Goal: Task Accomplishment & Management: Use online tool/utility

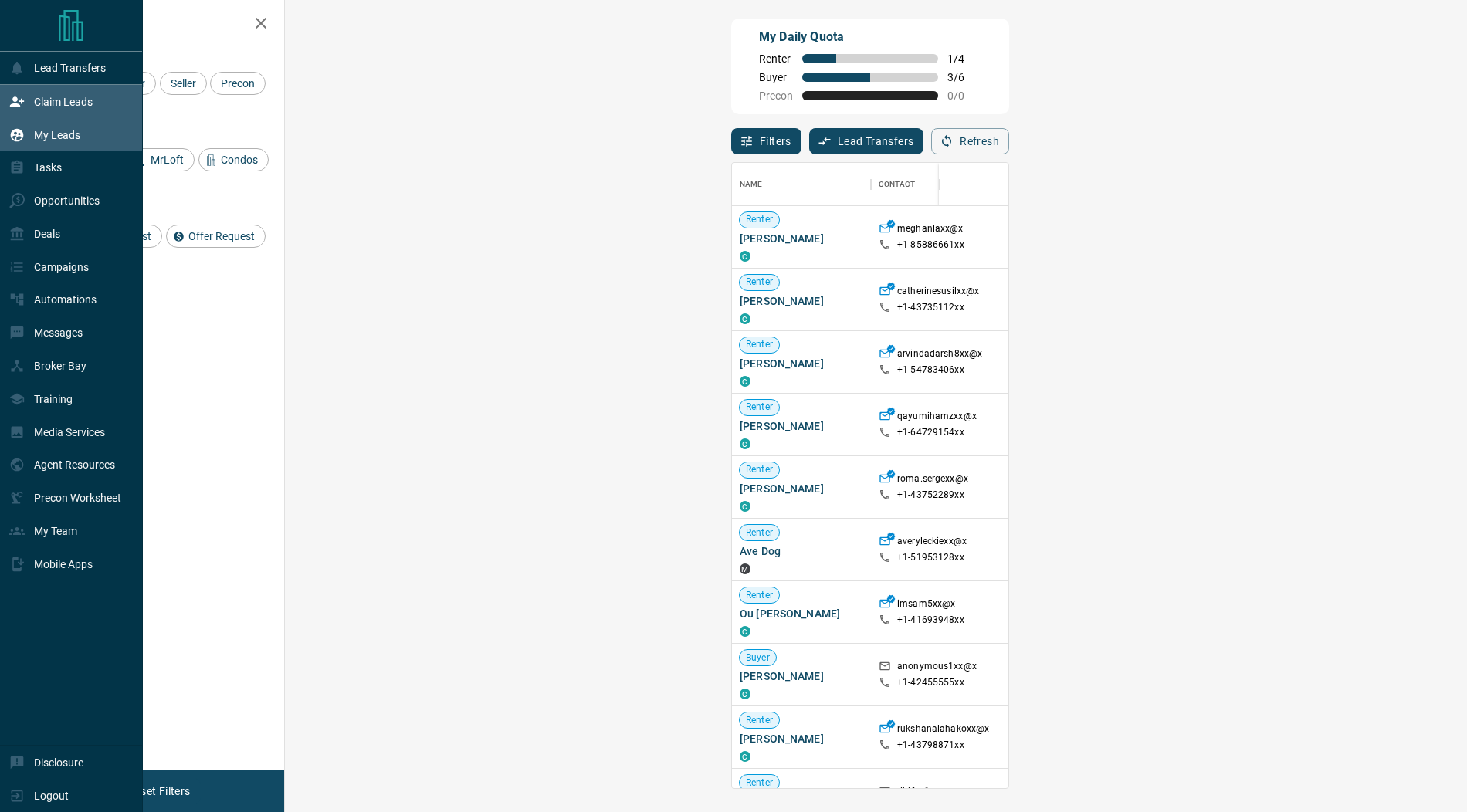
click at [23, 133] on icon at bounding box center [17, 135] width 13 height 13
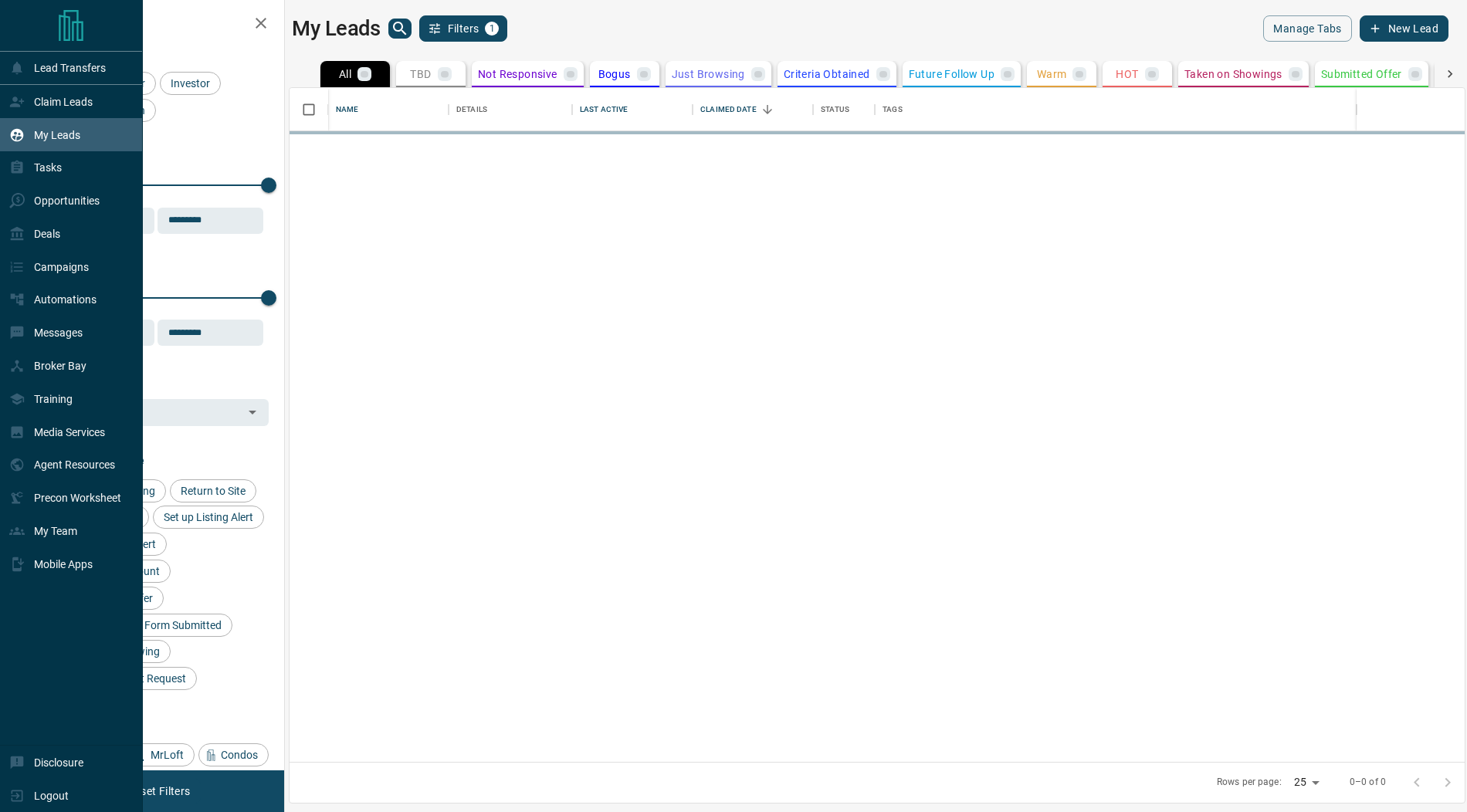
scroll to position [675, 1175]
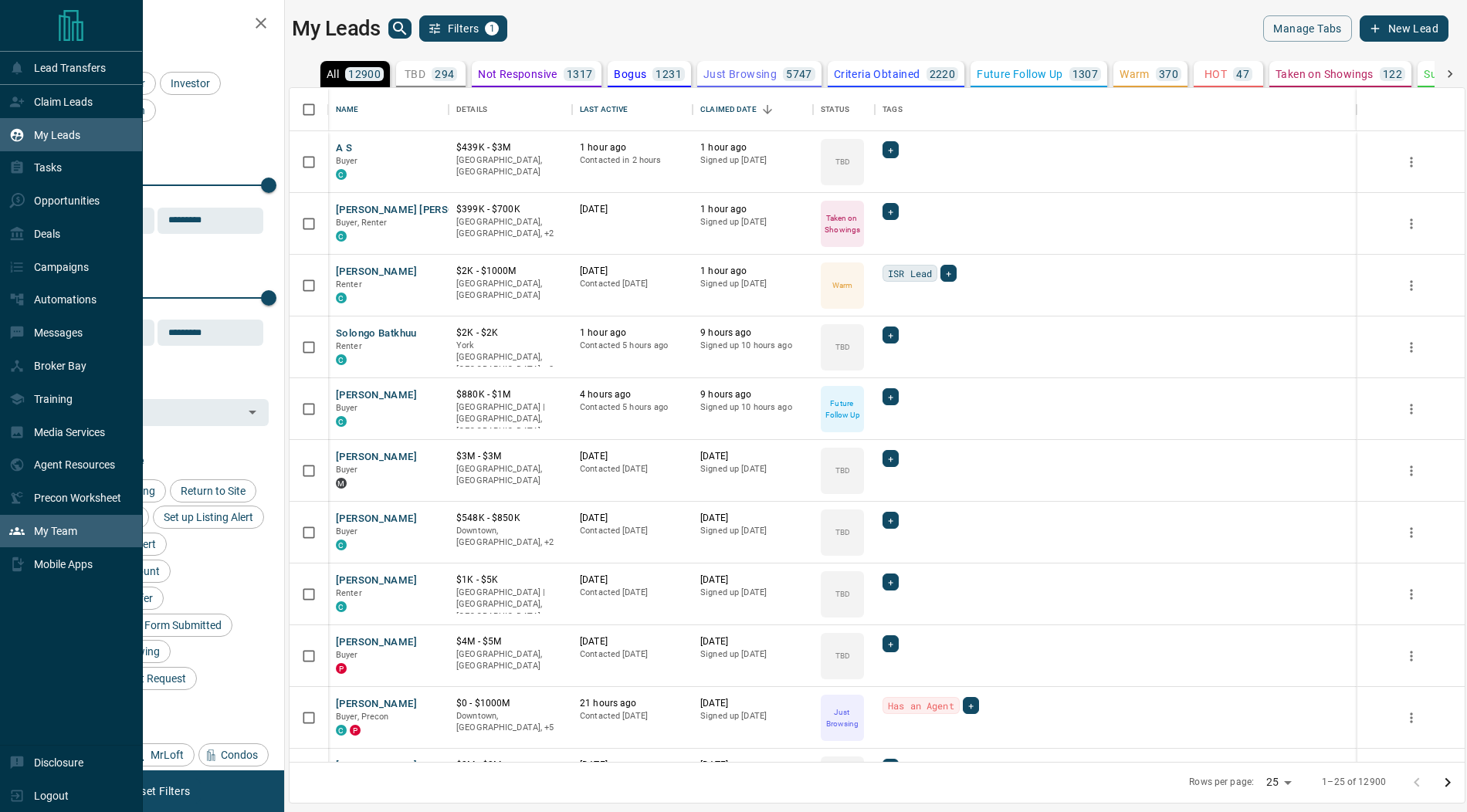
click at [41, 534] on p "My Team" at bounding box center [56, 531] width 44 height 12
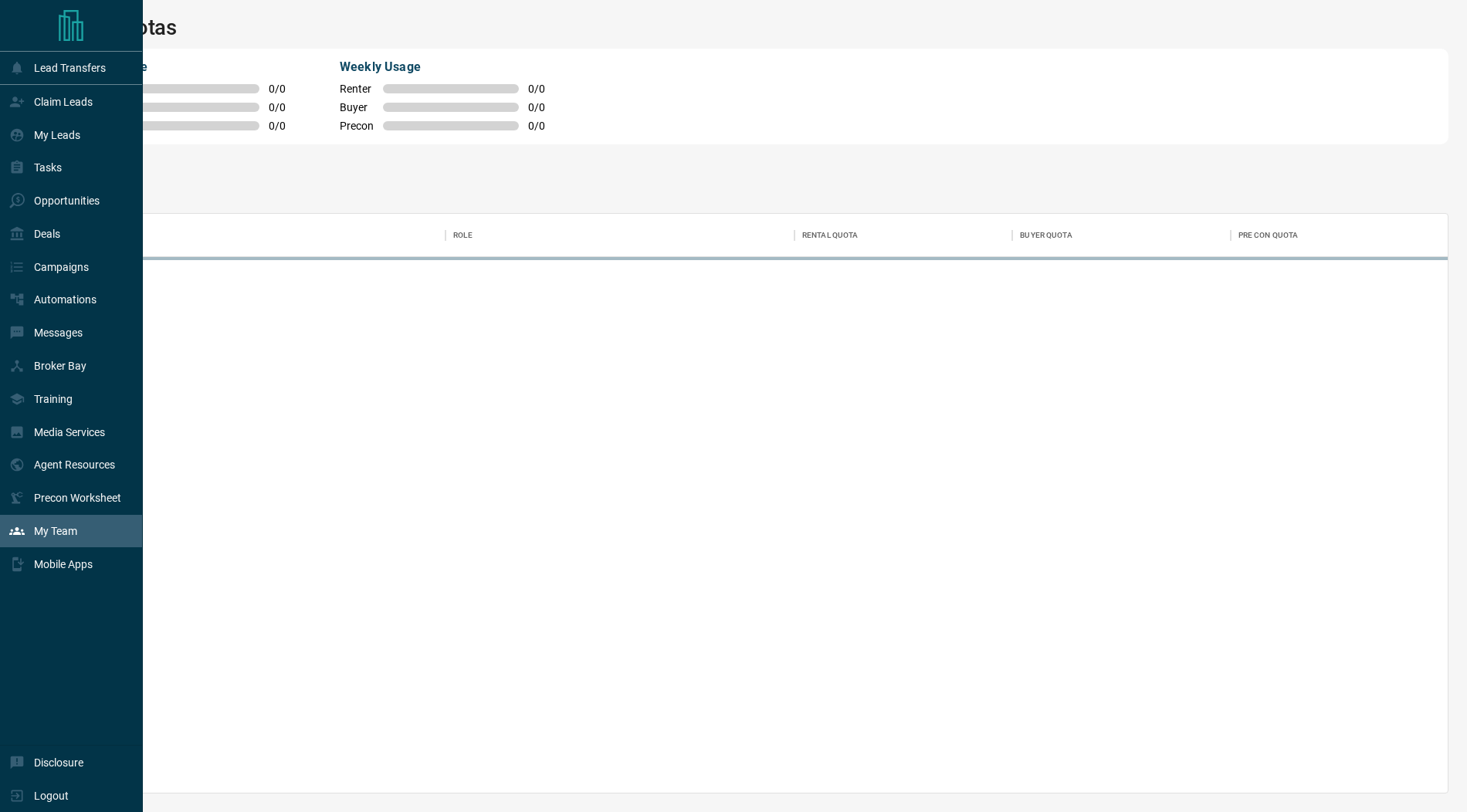
scroll to position [580, 1395]
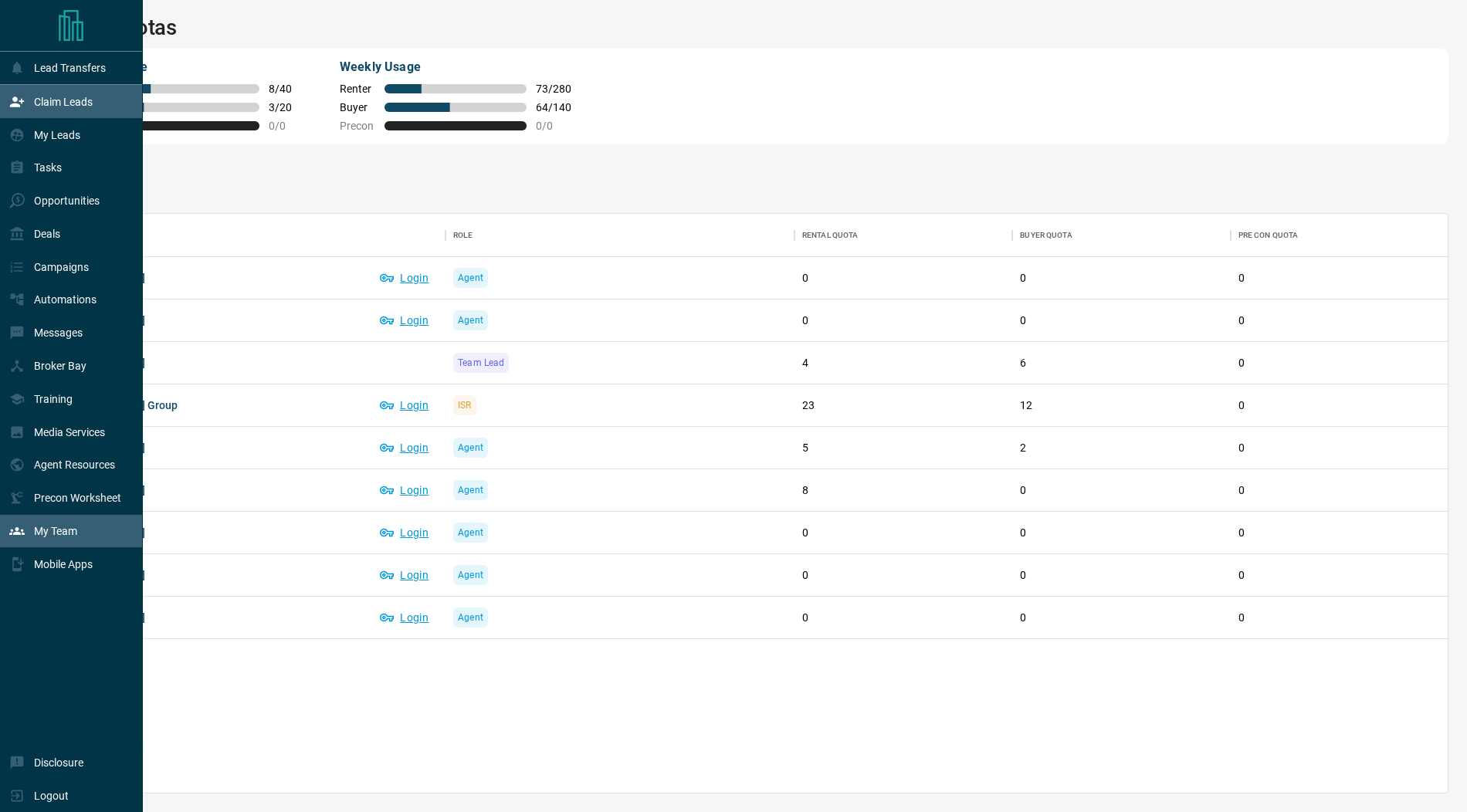
click at [17, 101] on icon at bounding box center [16, 102] width 15 height 15
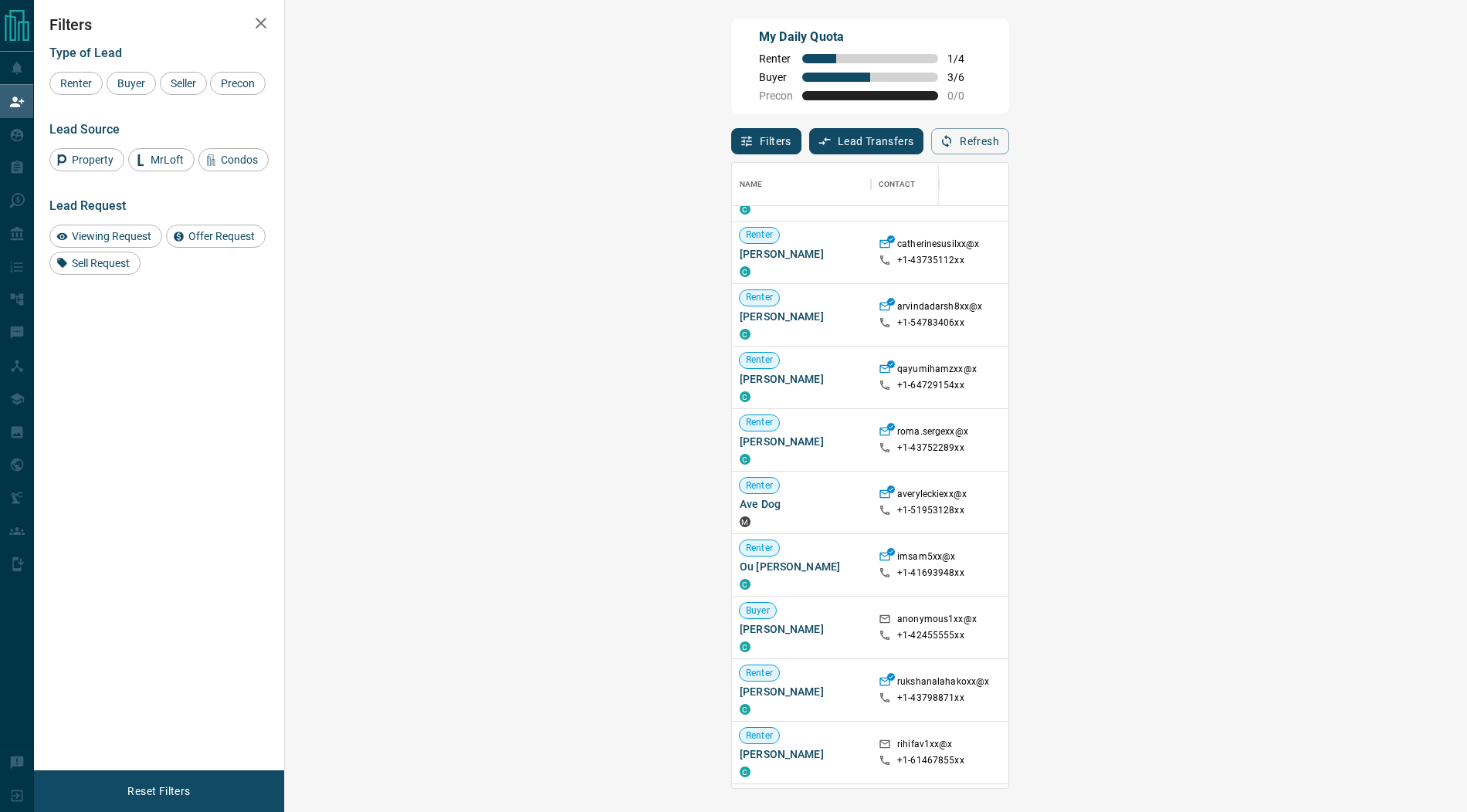
scroll to position [48, 0]
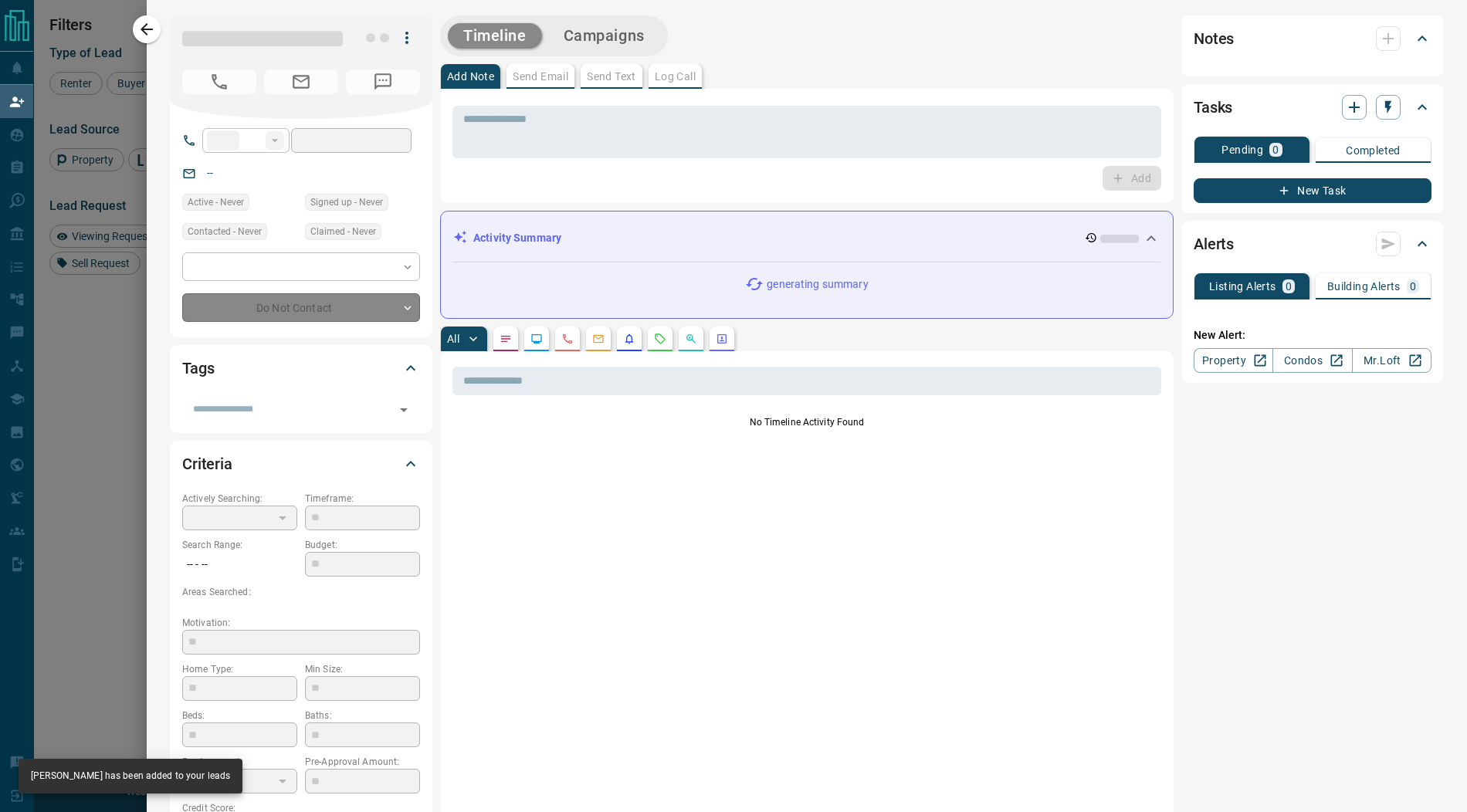
type input "**"
type input "**********"
type input "**"
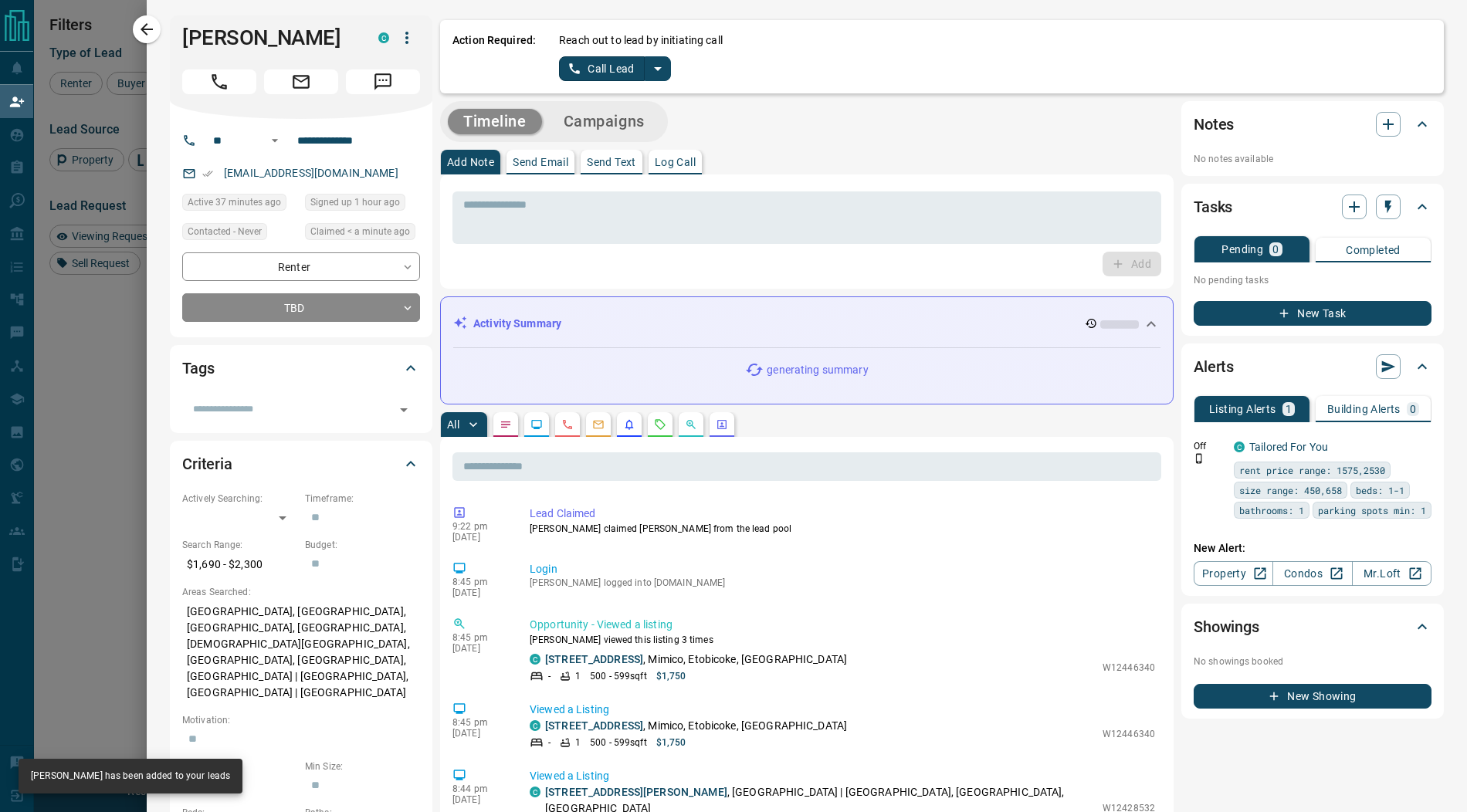
click at [657, 62] on icon "split button" at bounding box center [657, 69] width 19 height 19
click at [622, 127] on li "Log Manual Call" at bounding box center [614, 122] width 94 height 23
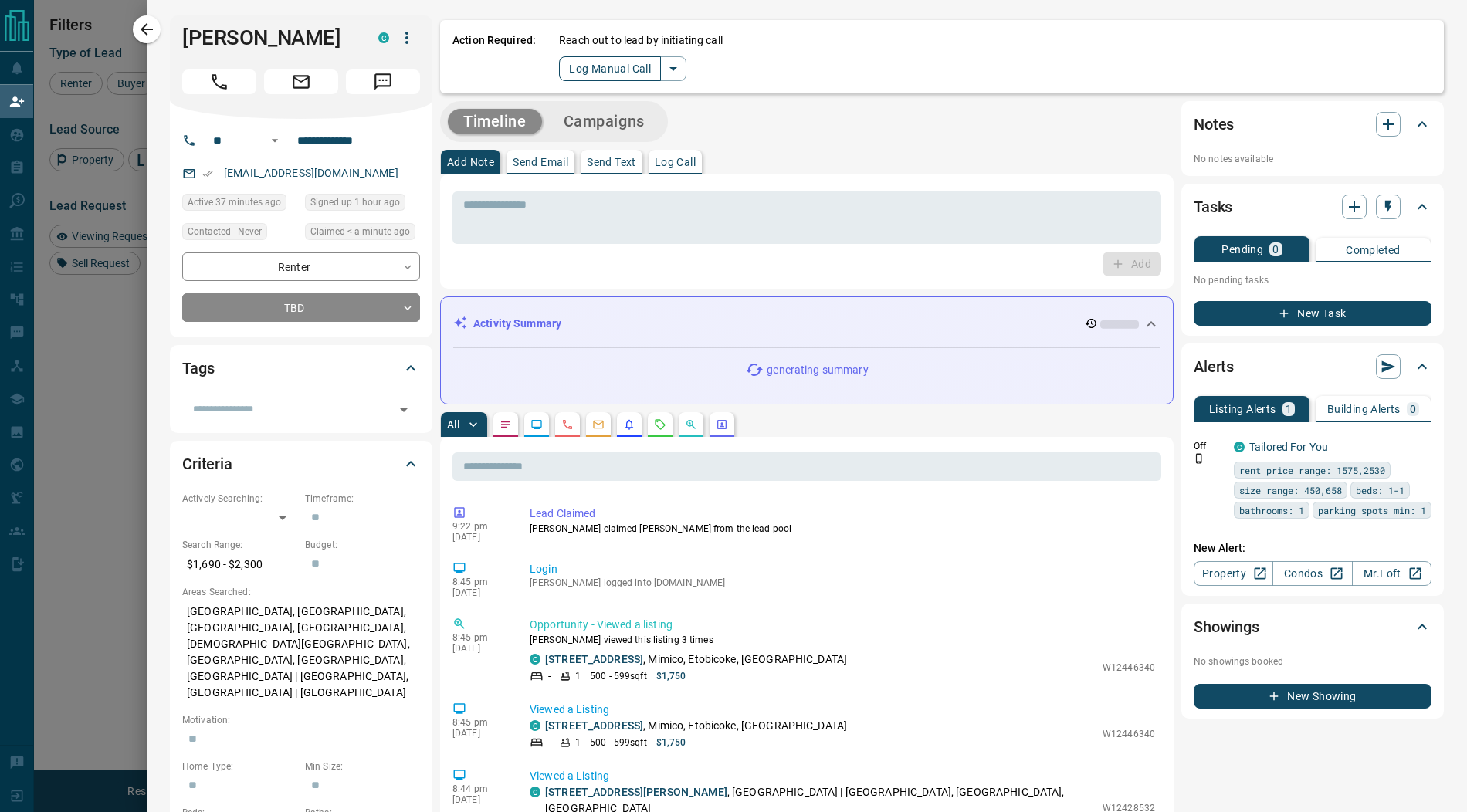
click at [590, 70] on button "Log Manual Call" at bounding box center [610, 69] width 102 height 25
click at [574, 69] on button "Yes" at bounding box center [574, 69] width 31 height 24
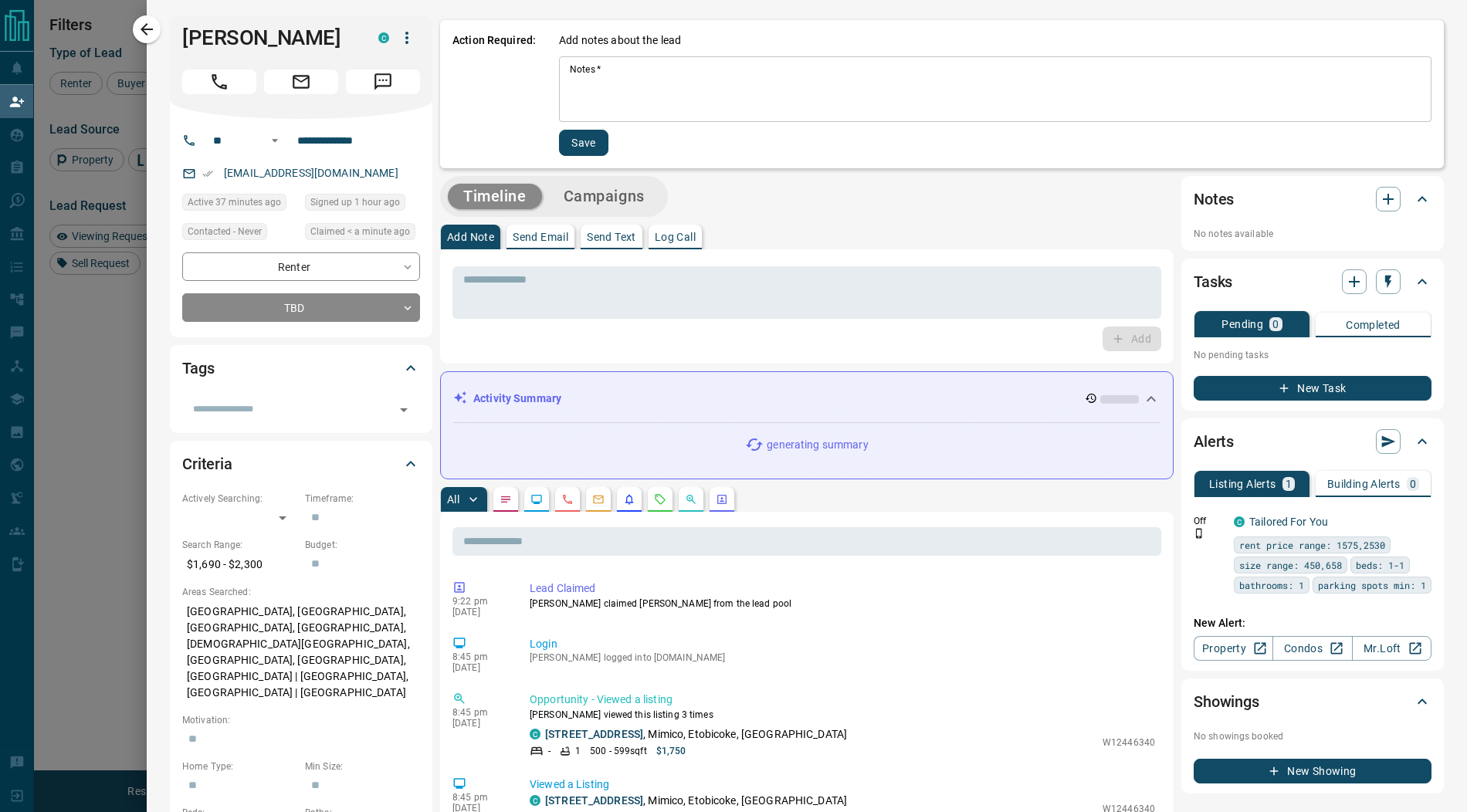
click at [596, 94] on textarea "Notes   *" at bounding box center [994, 89] width 851 height 52
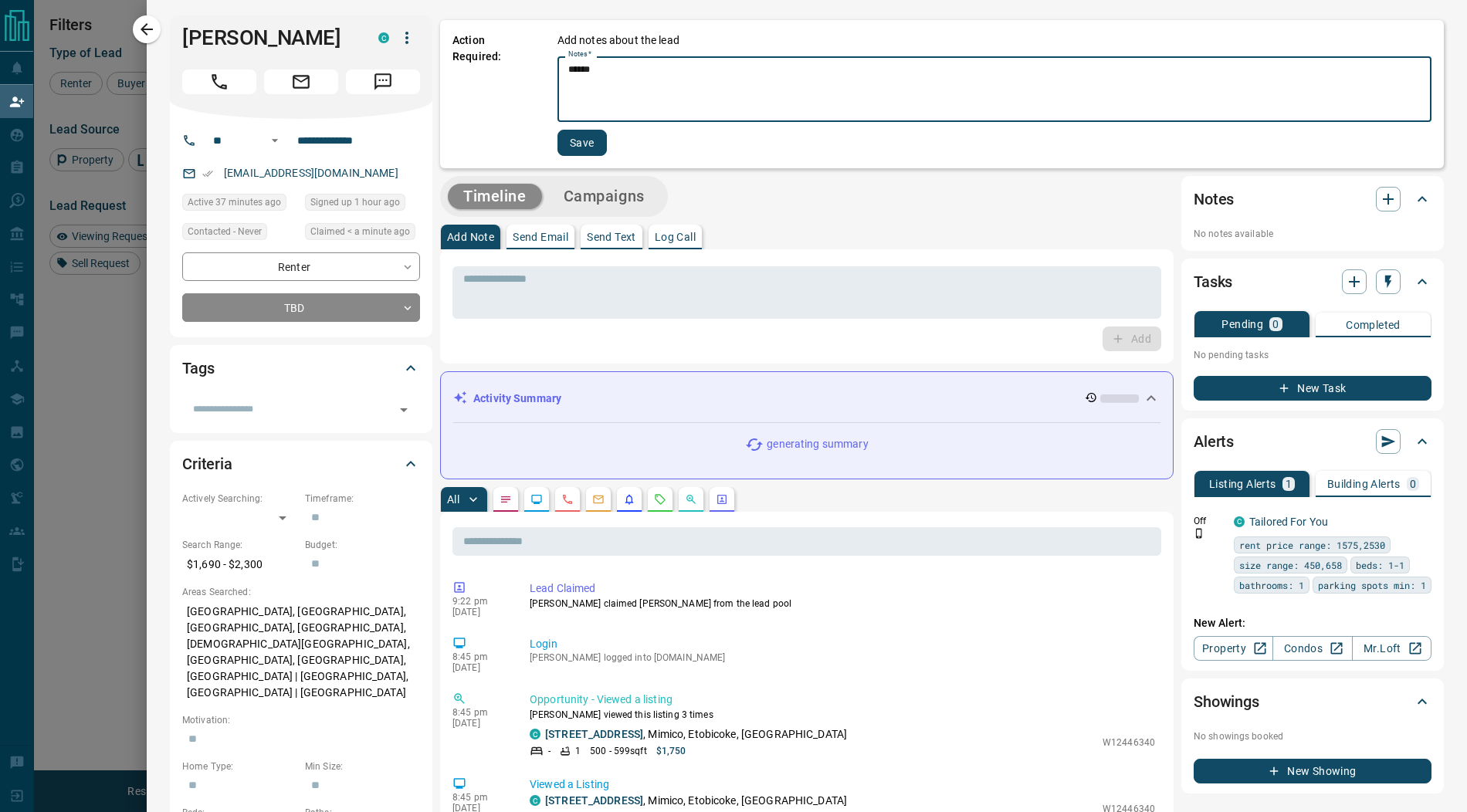
type textarea "******"
click at [586, 143] on button "Save" at bounding box center [581, 143] width 49 height 27
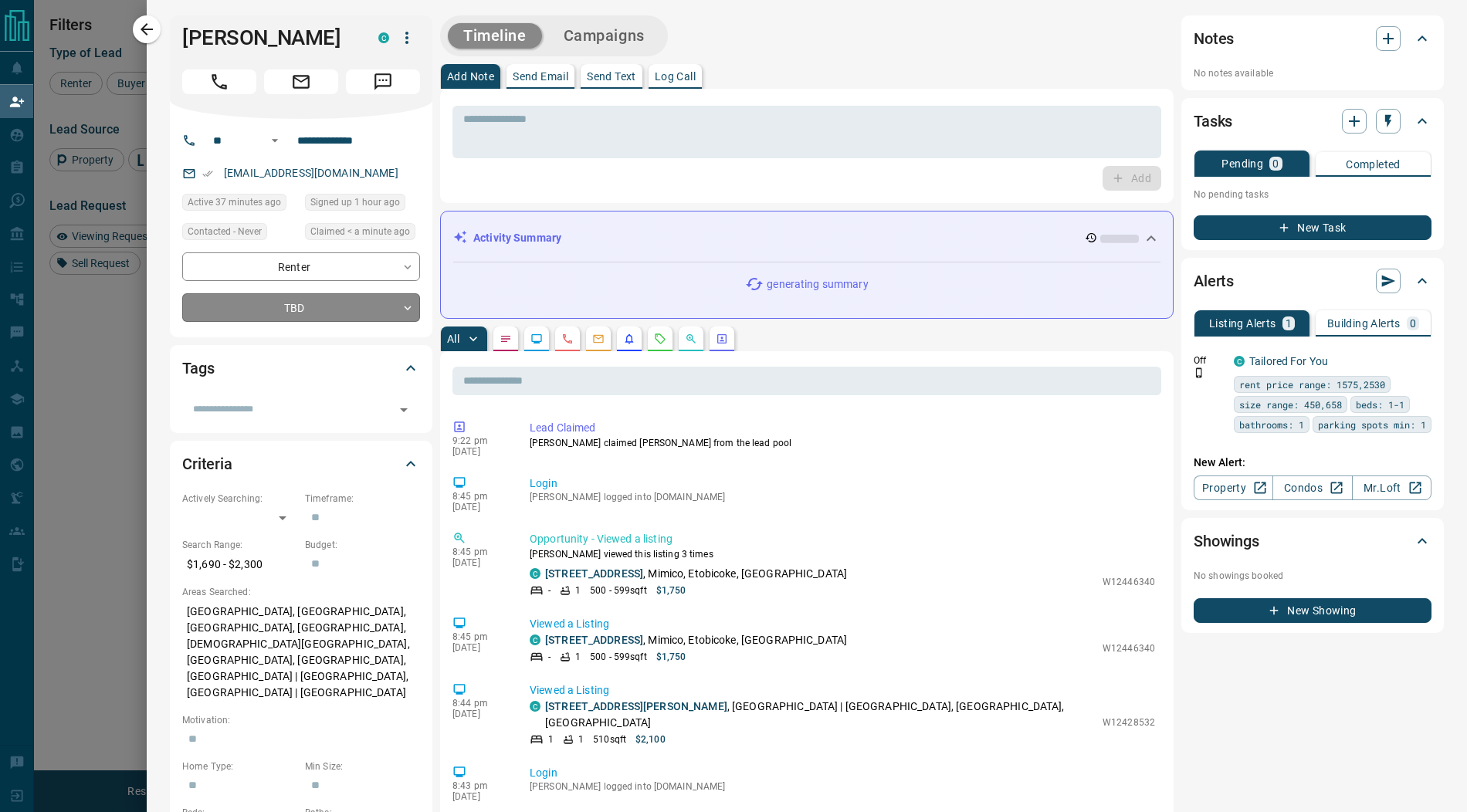
click at [335, 306] on body "Lead Transfers Claim Leads My Leads Tasks Opportunities Deals Campaigns Automat…" at bounding box center [733, 340] width 1467 height 681
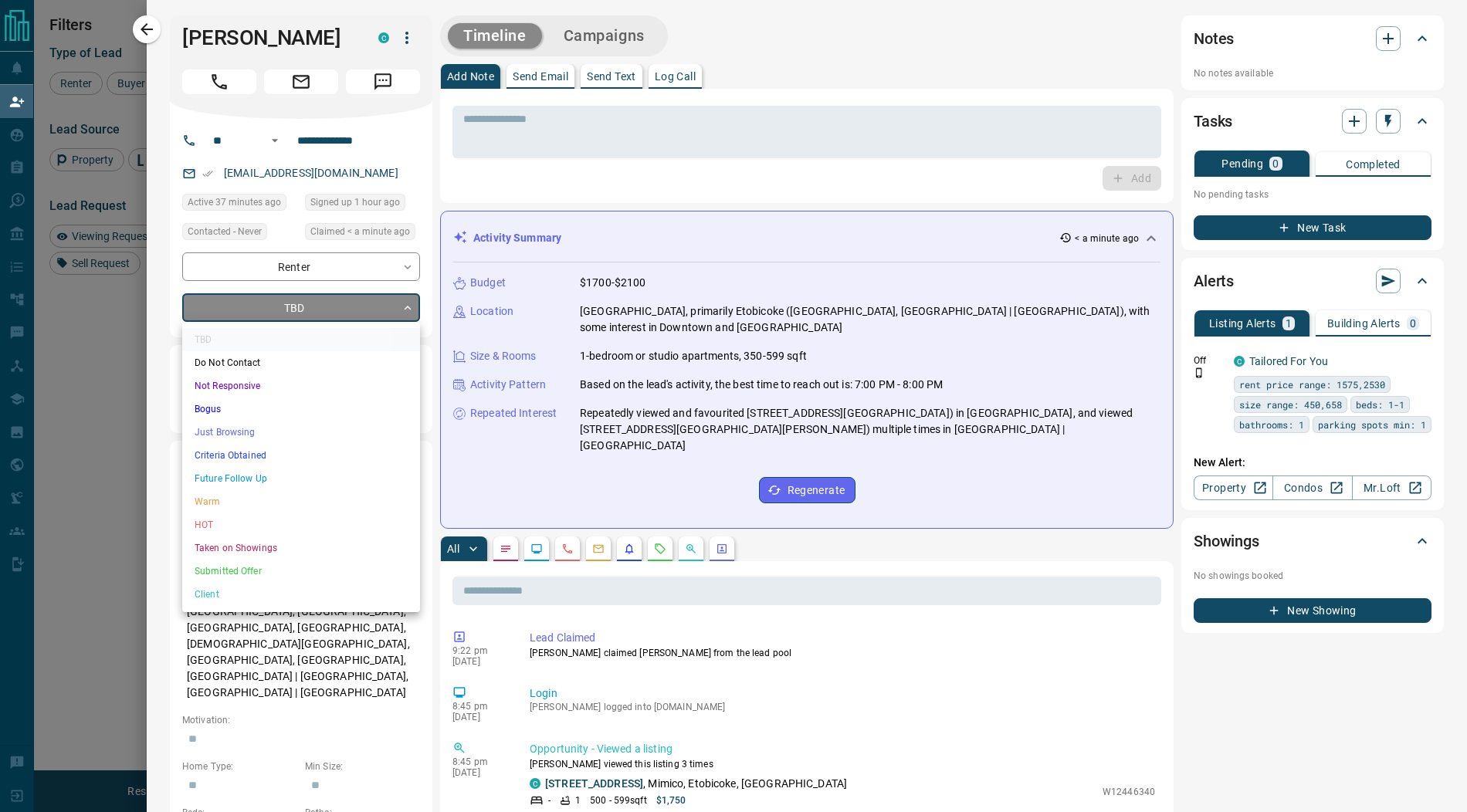
click at [304, 431] on li "Just Browsing" at bounding box center [301, 432] width 238 height 23
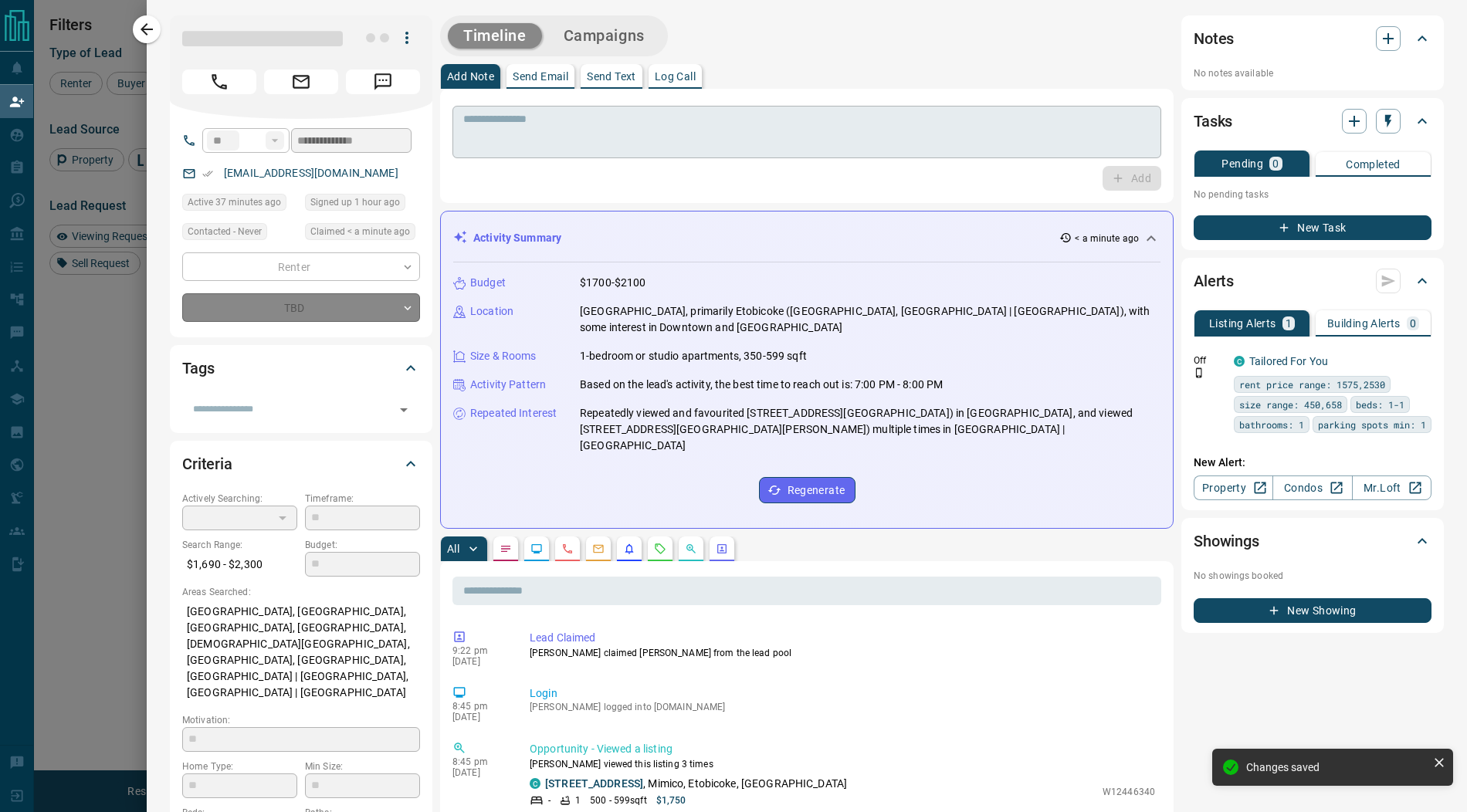
type input "*"
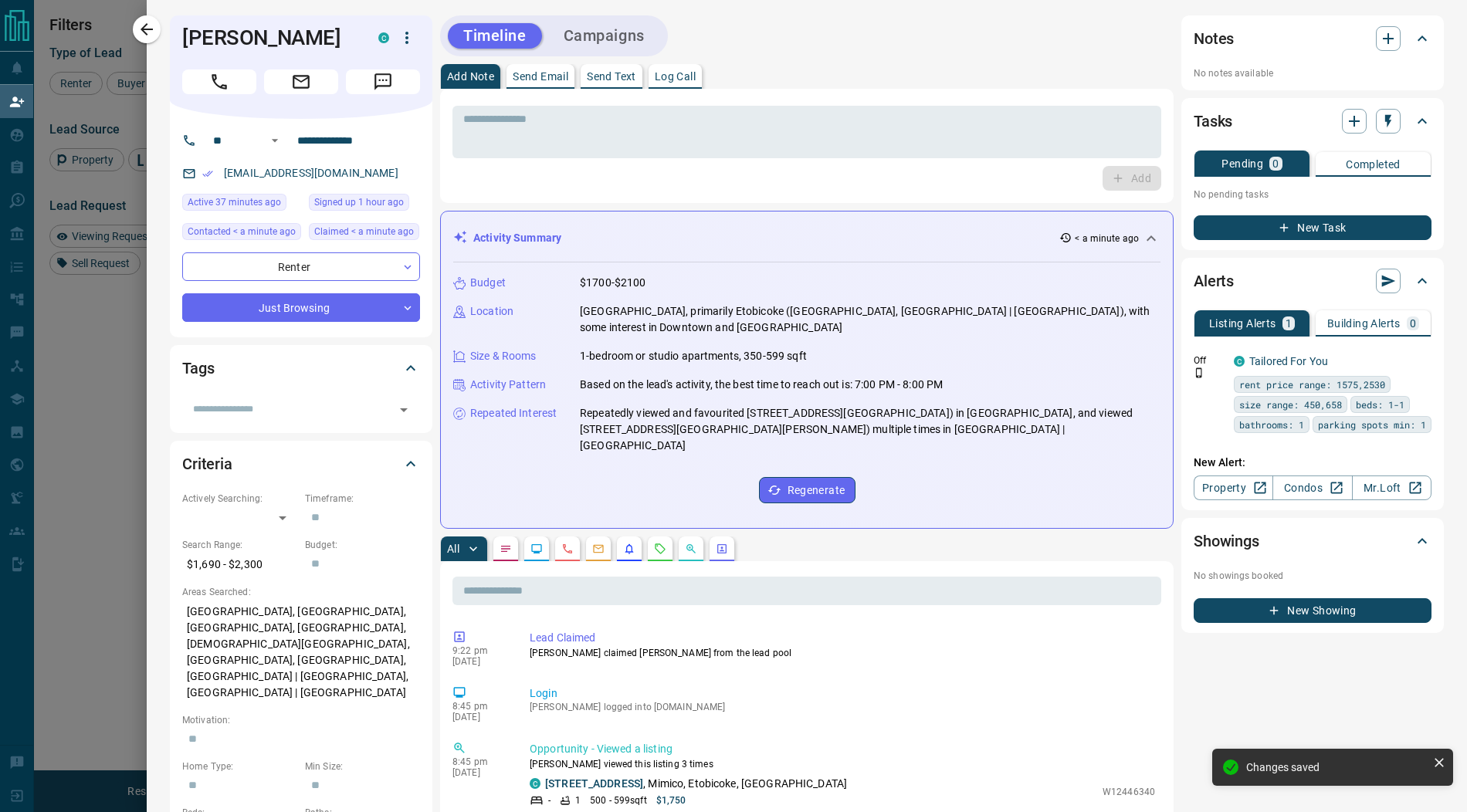
click at [607, 38] on button "Campaigns" at bounding box center [604, 36] width 112 height 26
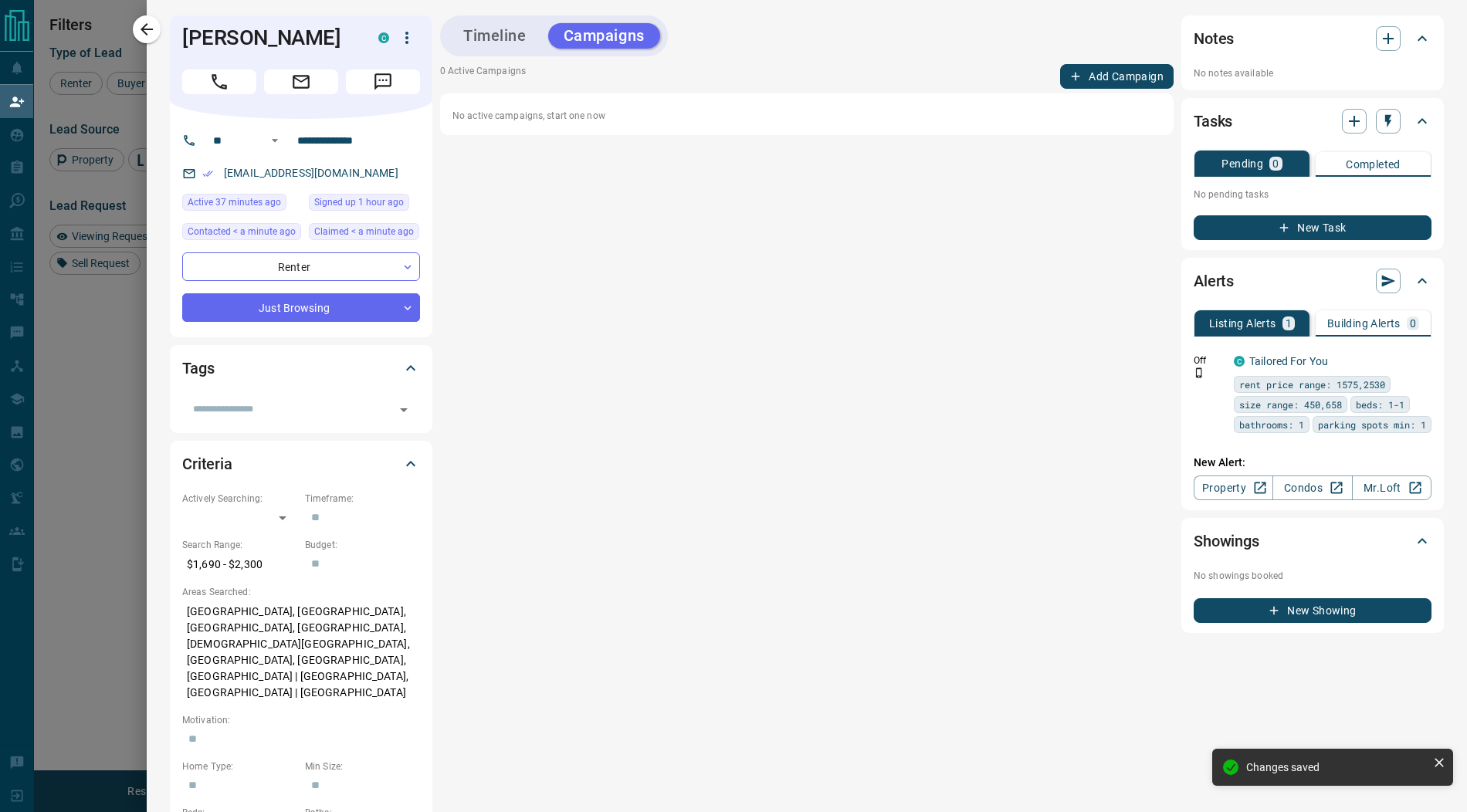
click at [1130, 81] on button "Add Campaign" at bounding box center [1116, 76] width 114 height 25
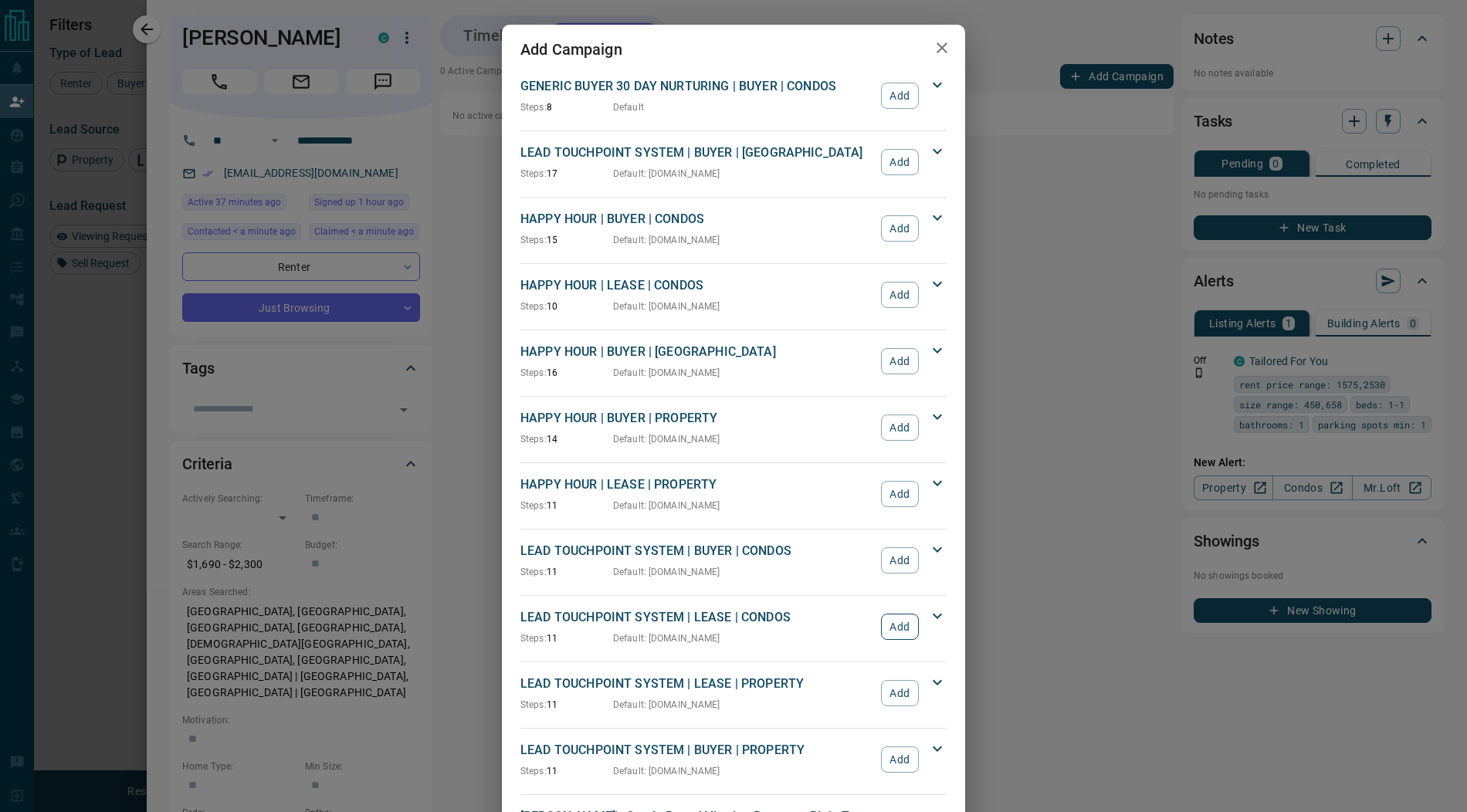
click at [886, 627] on button "Add" at bounding box center [899, 627] width 38 height 27
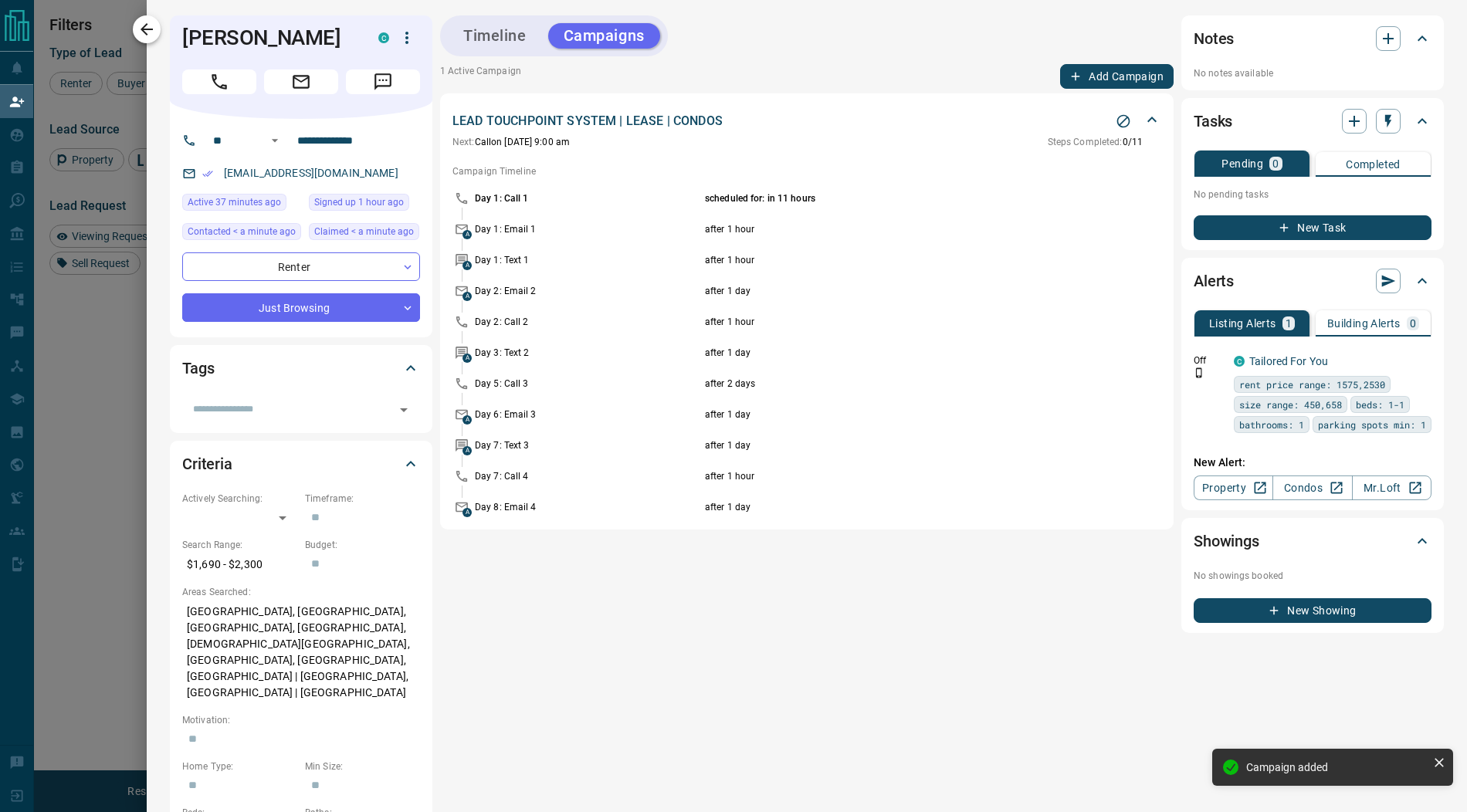
click at [153, 27] on icon "button" at bounding box center [146, 29] width 19 height 19
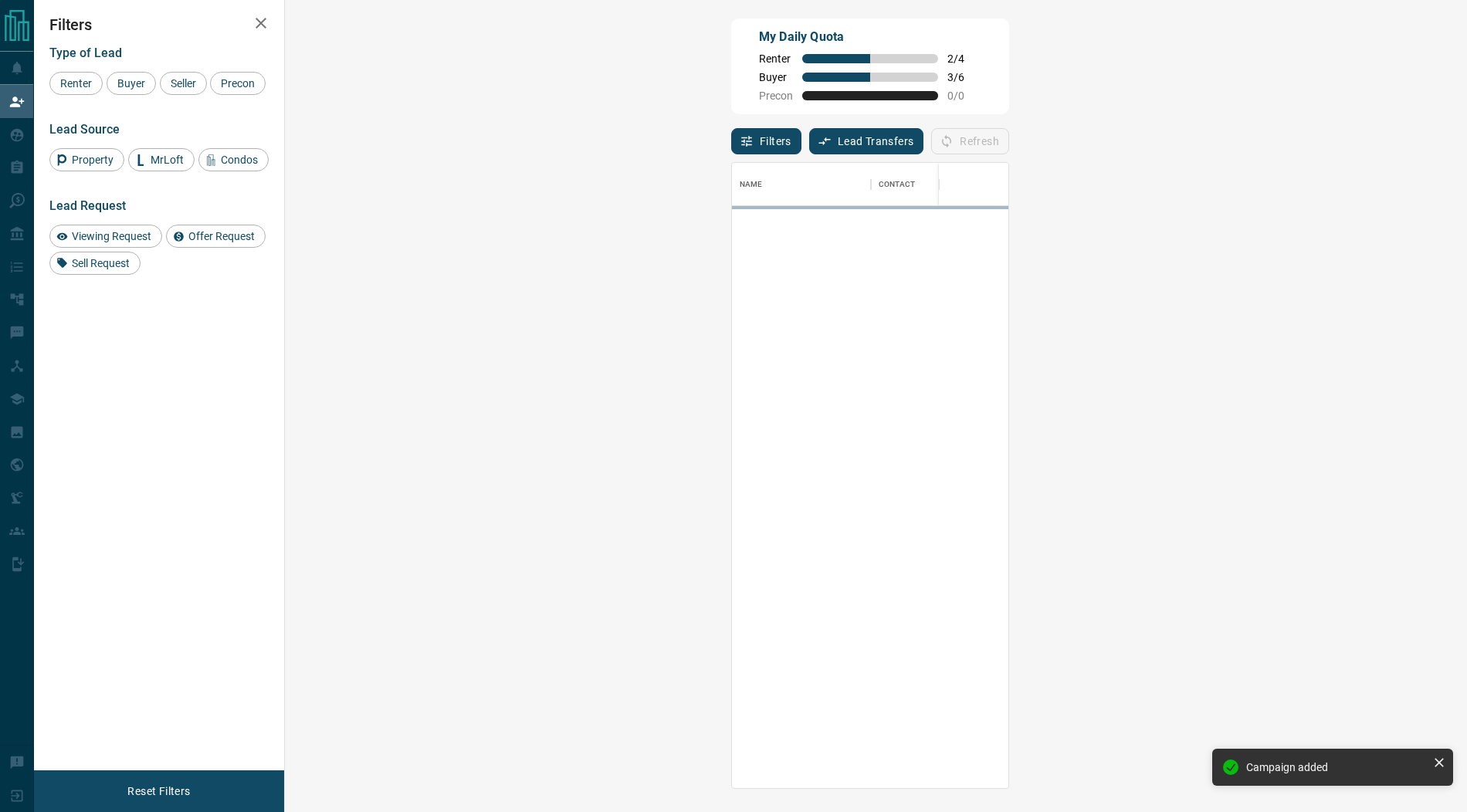
scroll to position [625, 1148]
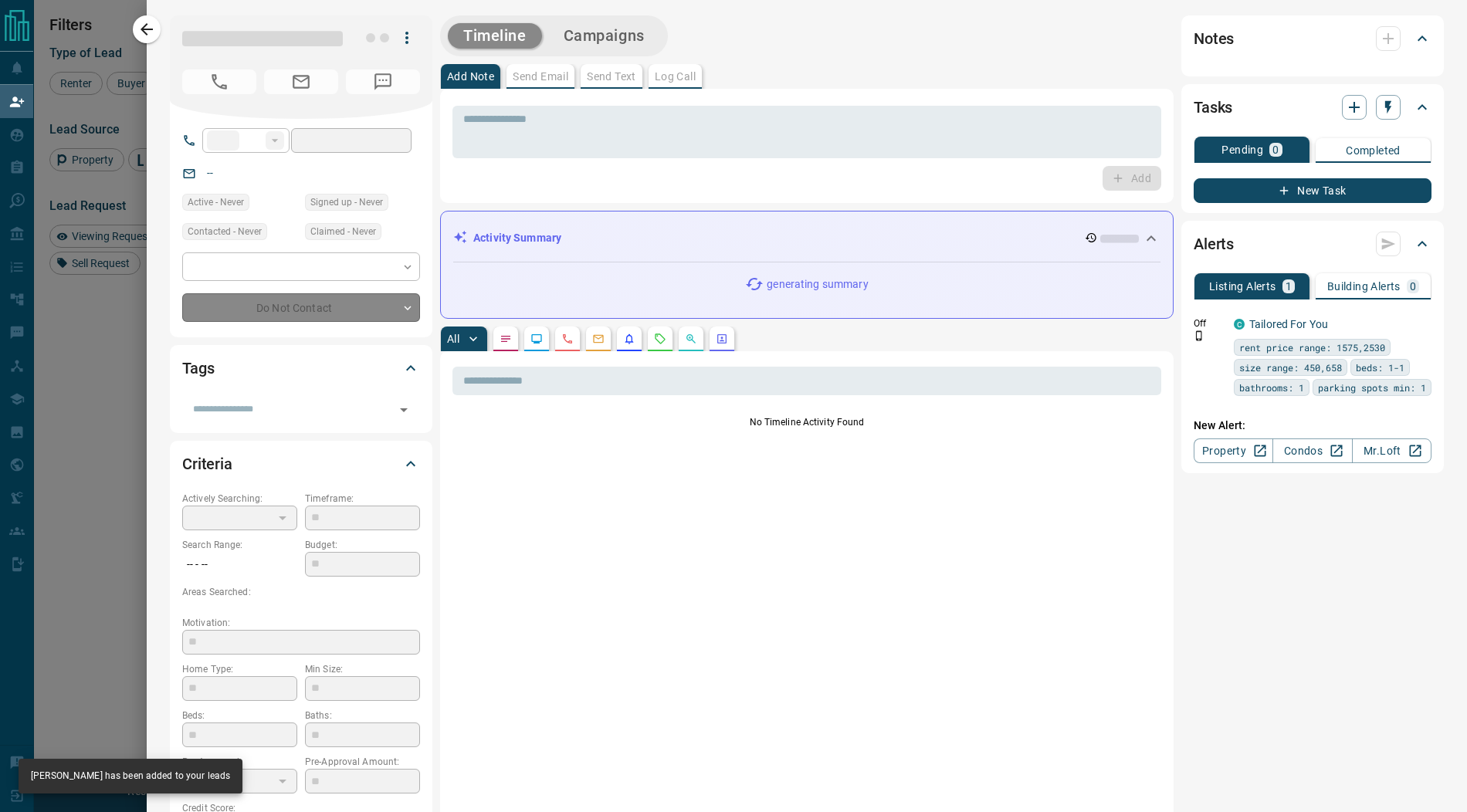
type input "**"
type input "**********"
type input "**"
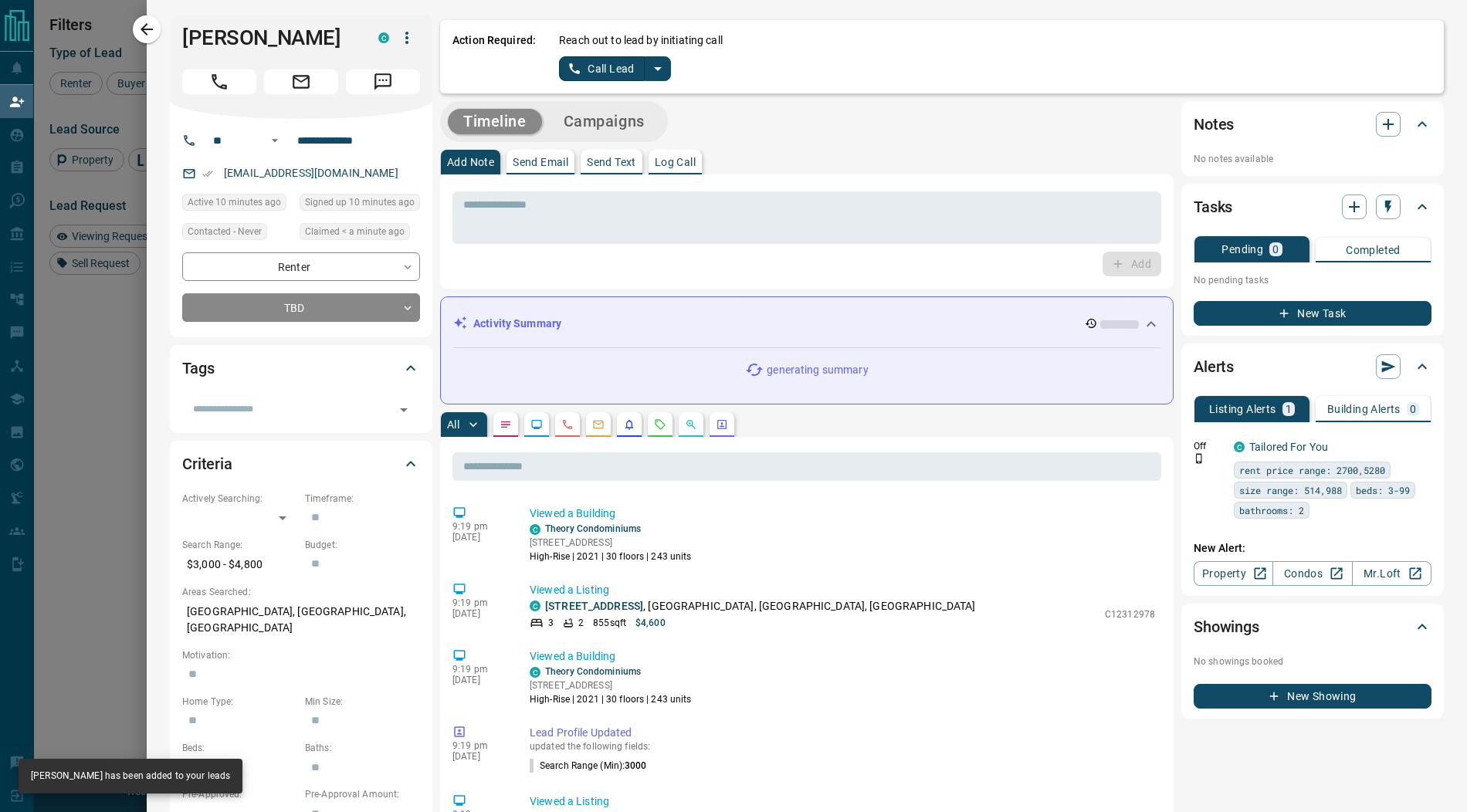
click at [657, 71] on icon "split button" at bounding box center [657, 69] width 19 height 19
click at [641, 111] on li "Log Manual Call" at bounding box center [614, 122] width 94 height 23
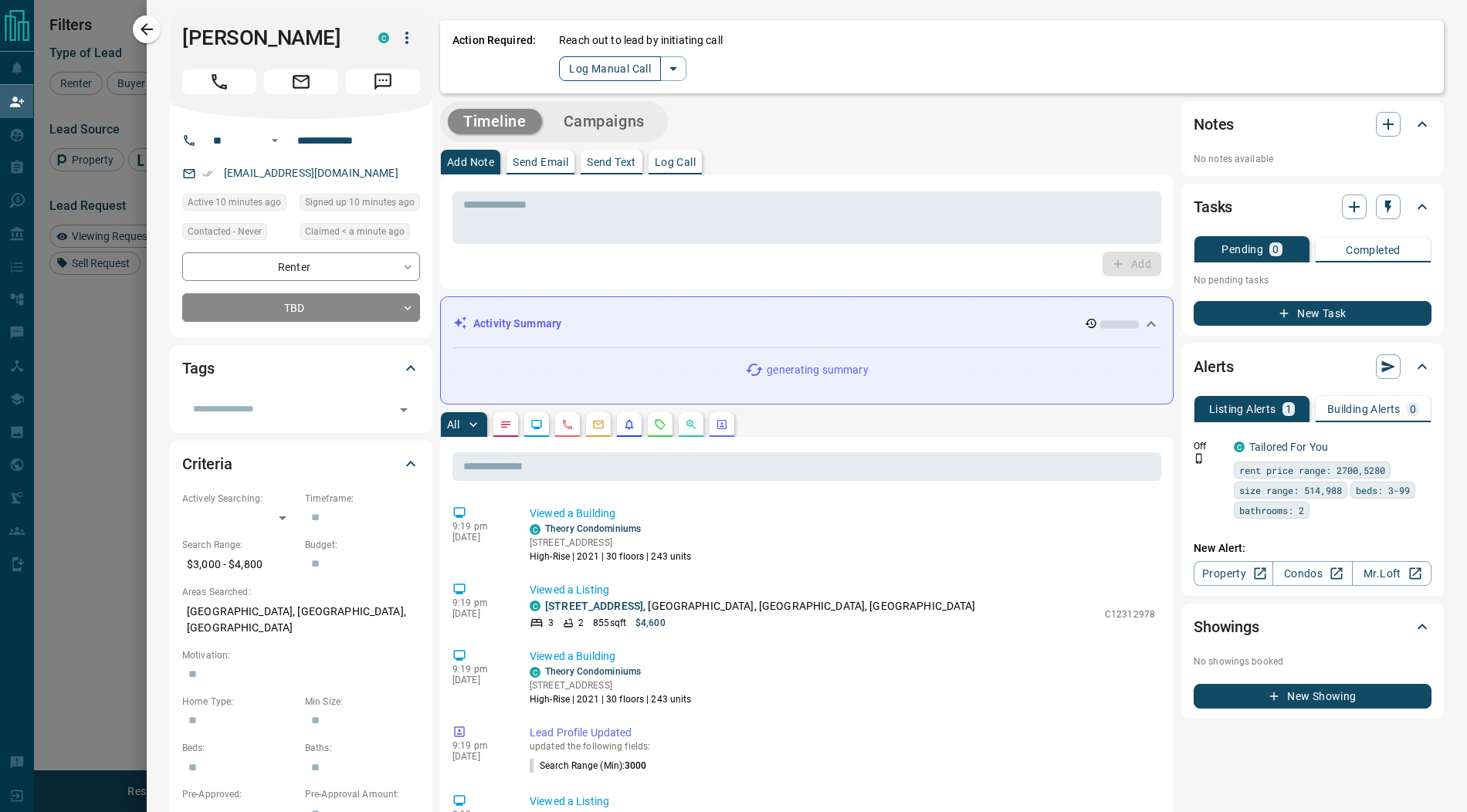
click at [606, 66] on button "Log Manual Call" at bounding box center [610, 69] width 102 height 25
click at [579, 66] on button "Yes" at bounding box center [574, 69] width 31 height 24
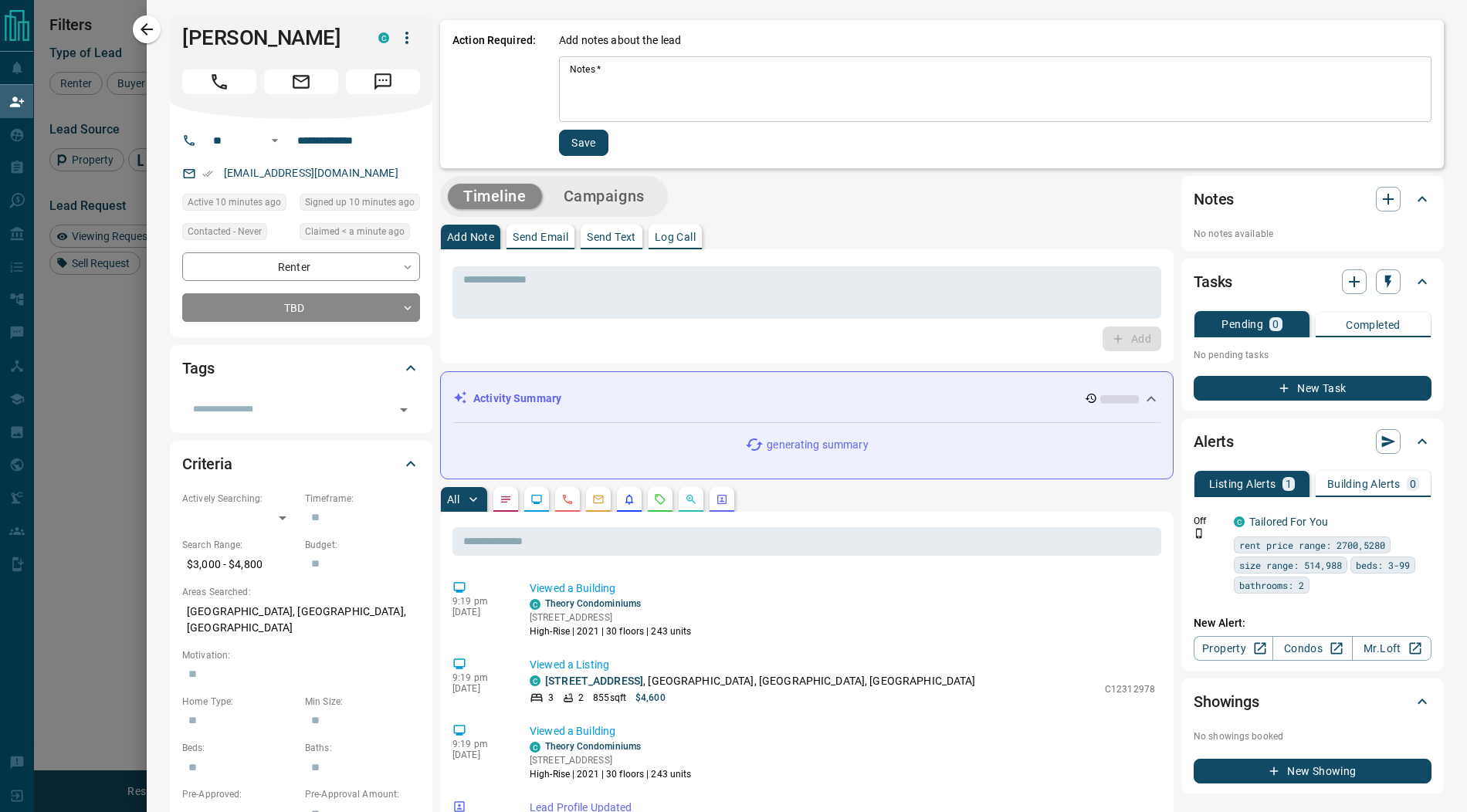
click at [603, 88] on textarea "Notes   *" at bounding box center [994, 89] width 851 height 52
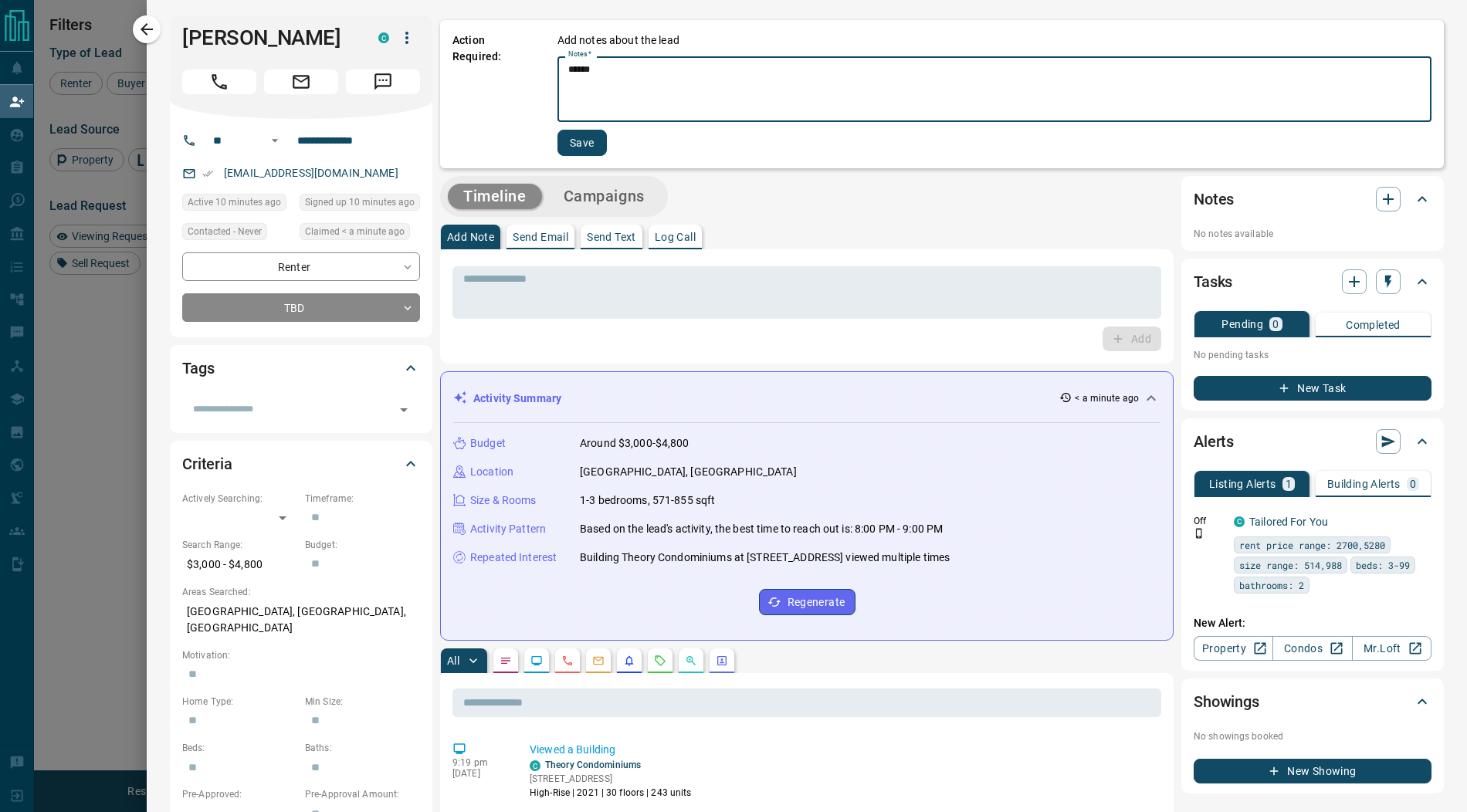
type textarea "******"
click at [591, 147] on button "Save" at bounding box center [581, 143] width 49 height 27
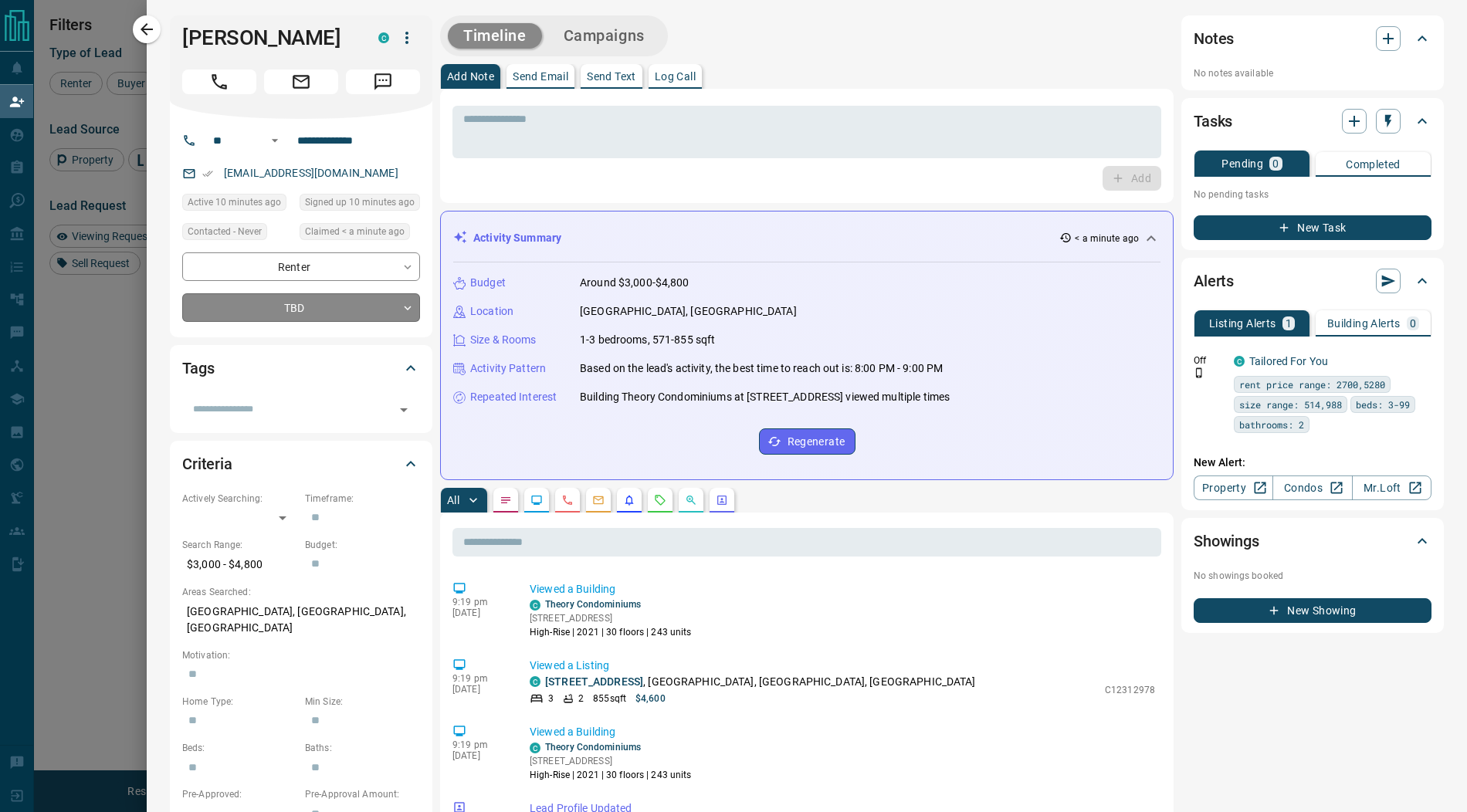
click at [311, 314] on body "Lead Transfers Claim Leads My Leads Tasks Opportunities Deals Campaigns Automat…" at bounding box center [733, 340] width 1467 height 681
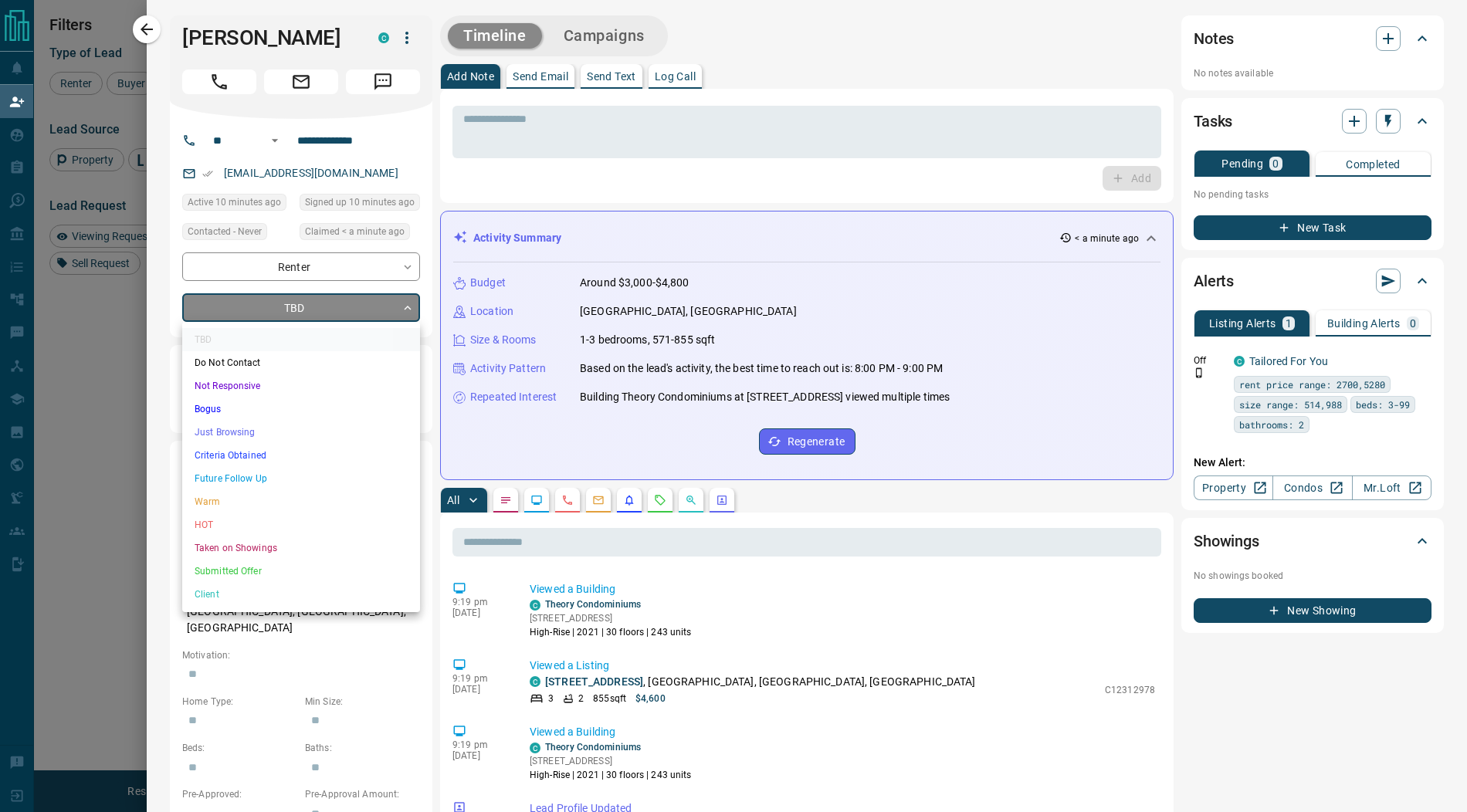
click at [290, 434] on li "Just Browsing" at bounding box center [301, 432] width 238 height 23
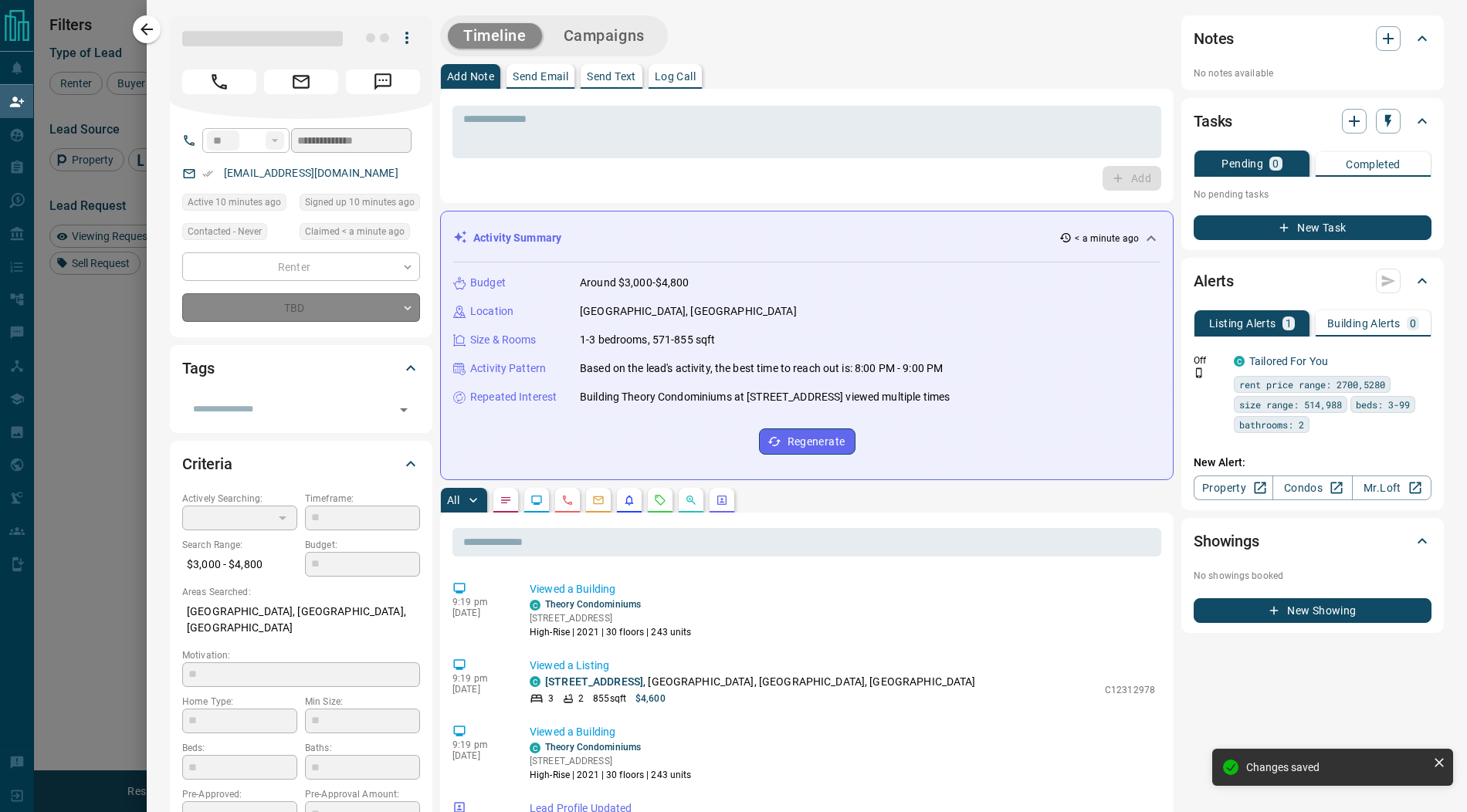
type input "*"
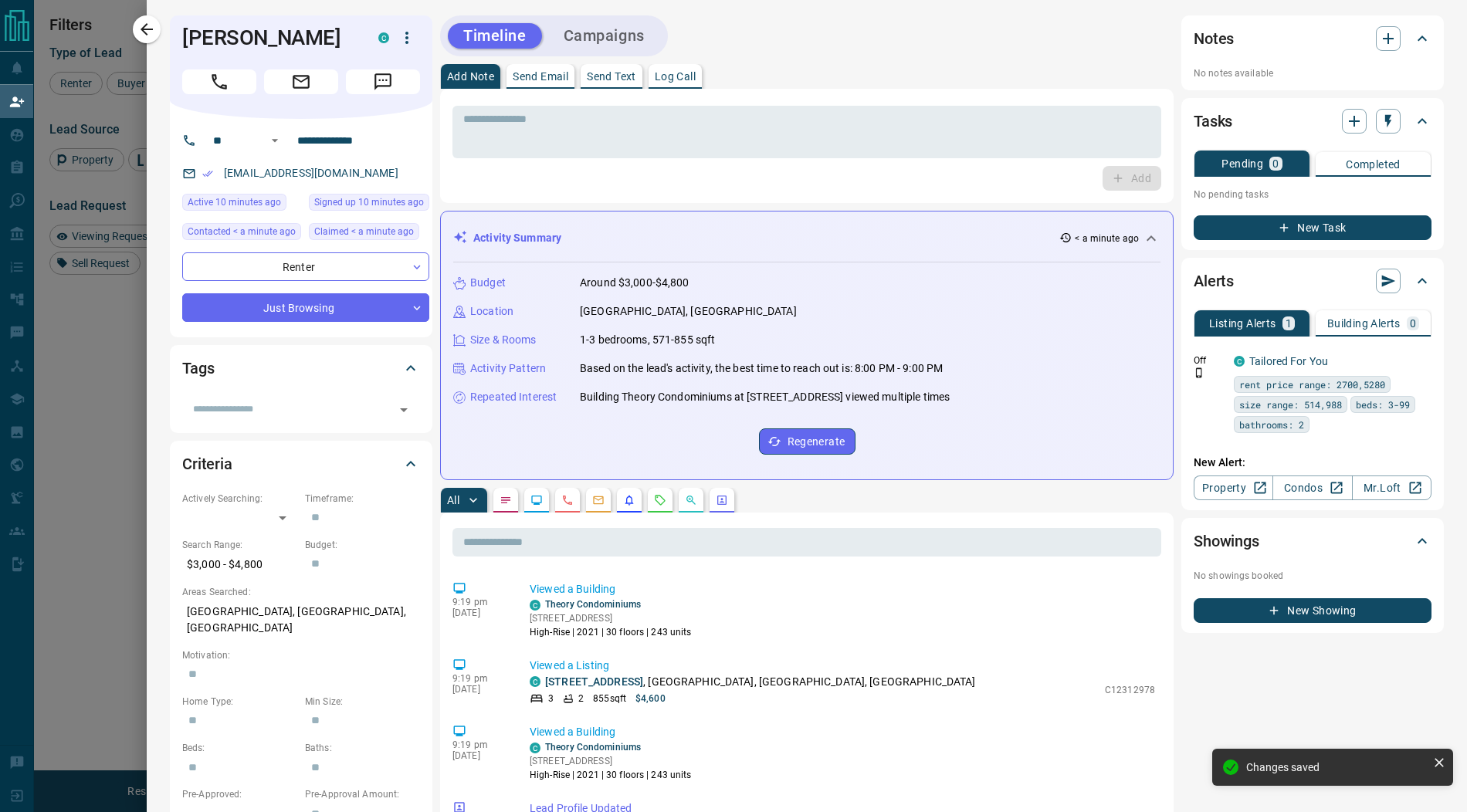
click at [620, 33] on button "Campaigns" at bounding box center [604, 36] width 112 height 26
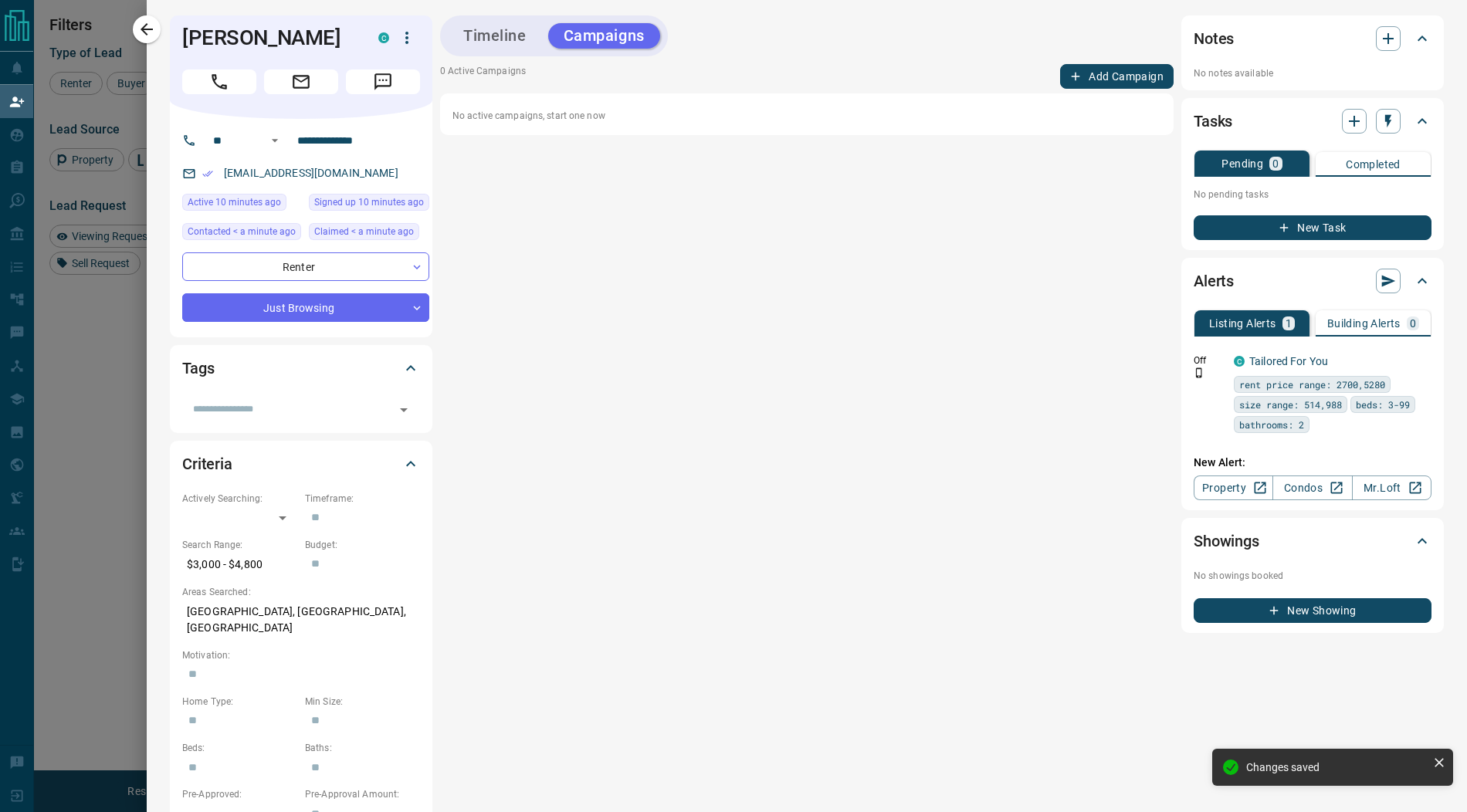
click at [1107, 65] on button "Add Campaign" at bounding box center [1116, 76] width 114 height 25
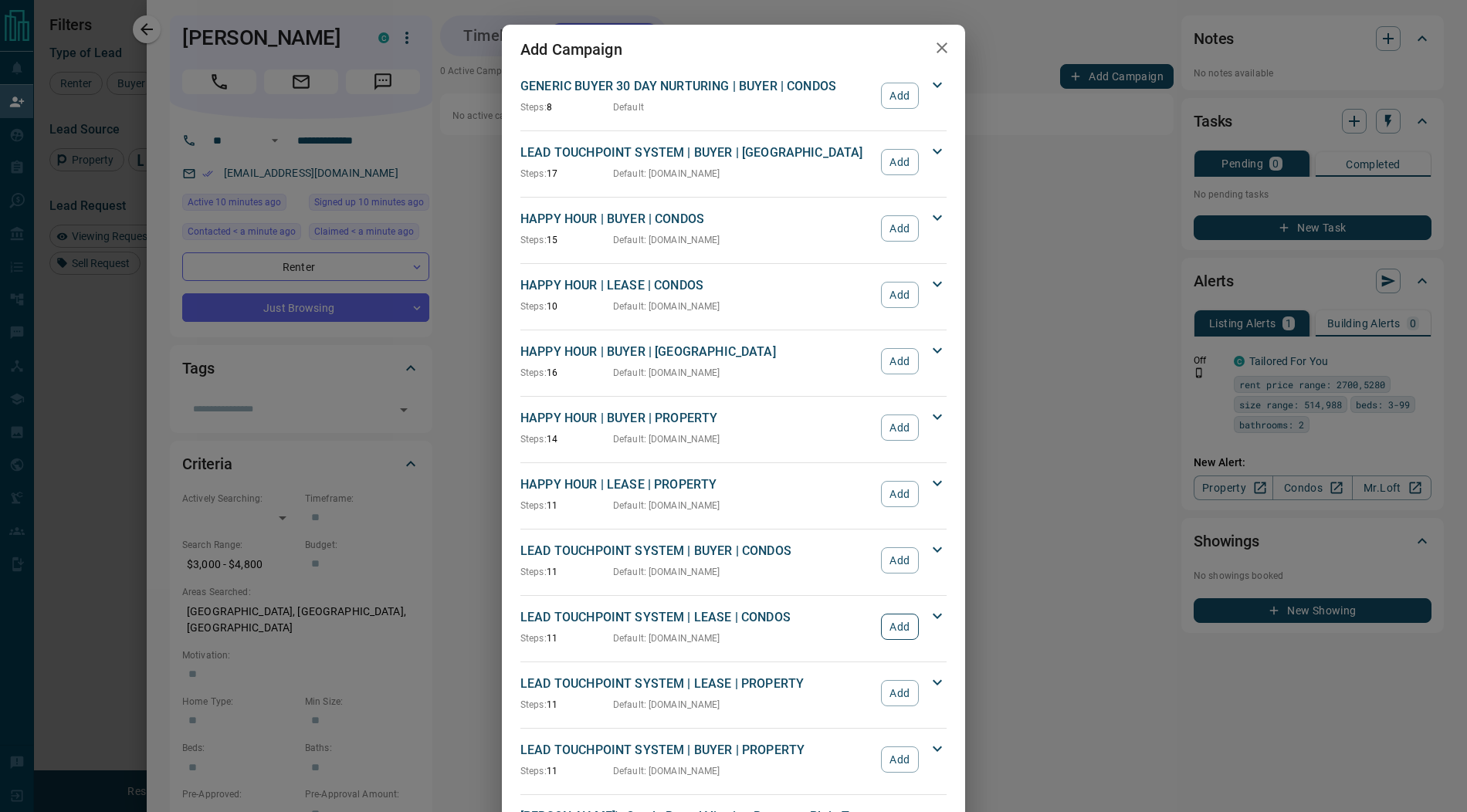
click at [905, 623] on button "Add" at bounding box center [899, 627] width 38 height 27
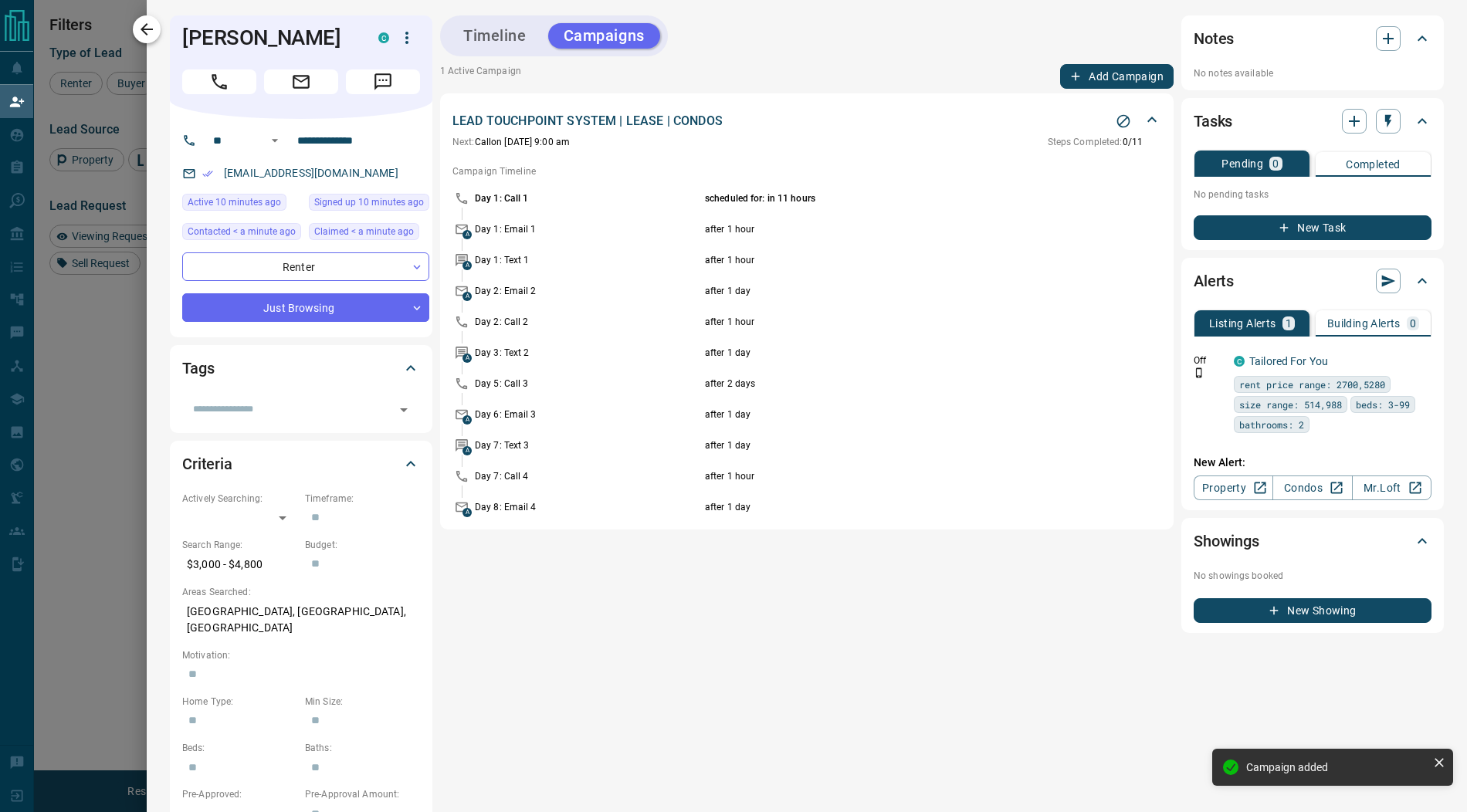
click at [154, 31] on icon "button" at bounding box center [146, 29] width 19 height 19
